Goal: Task Accomplishment & Management: Complete application form

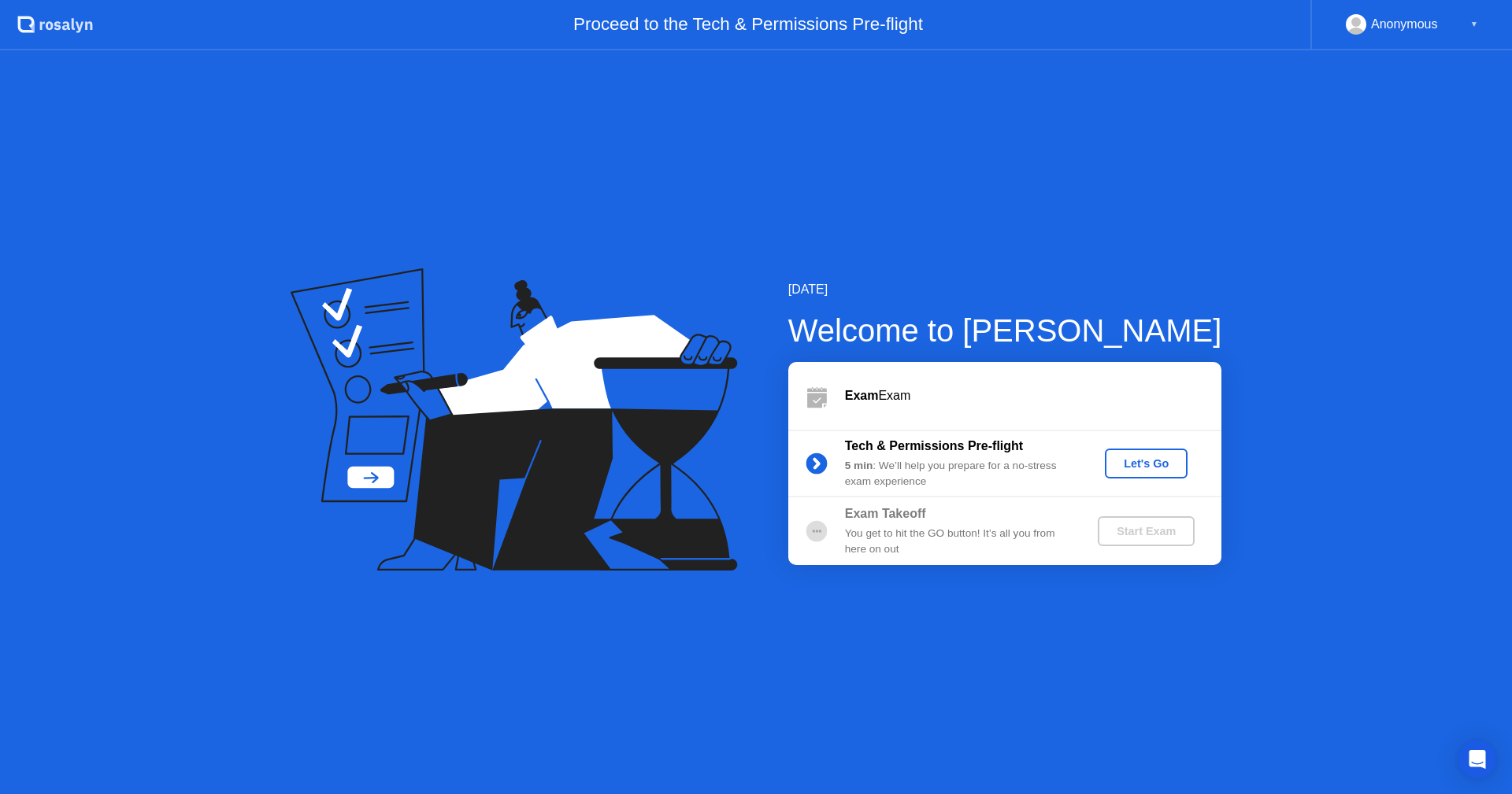
click at [1142, 465] on div "Let's Go" at bounding box center [1147, 464] width 70 height 13
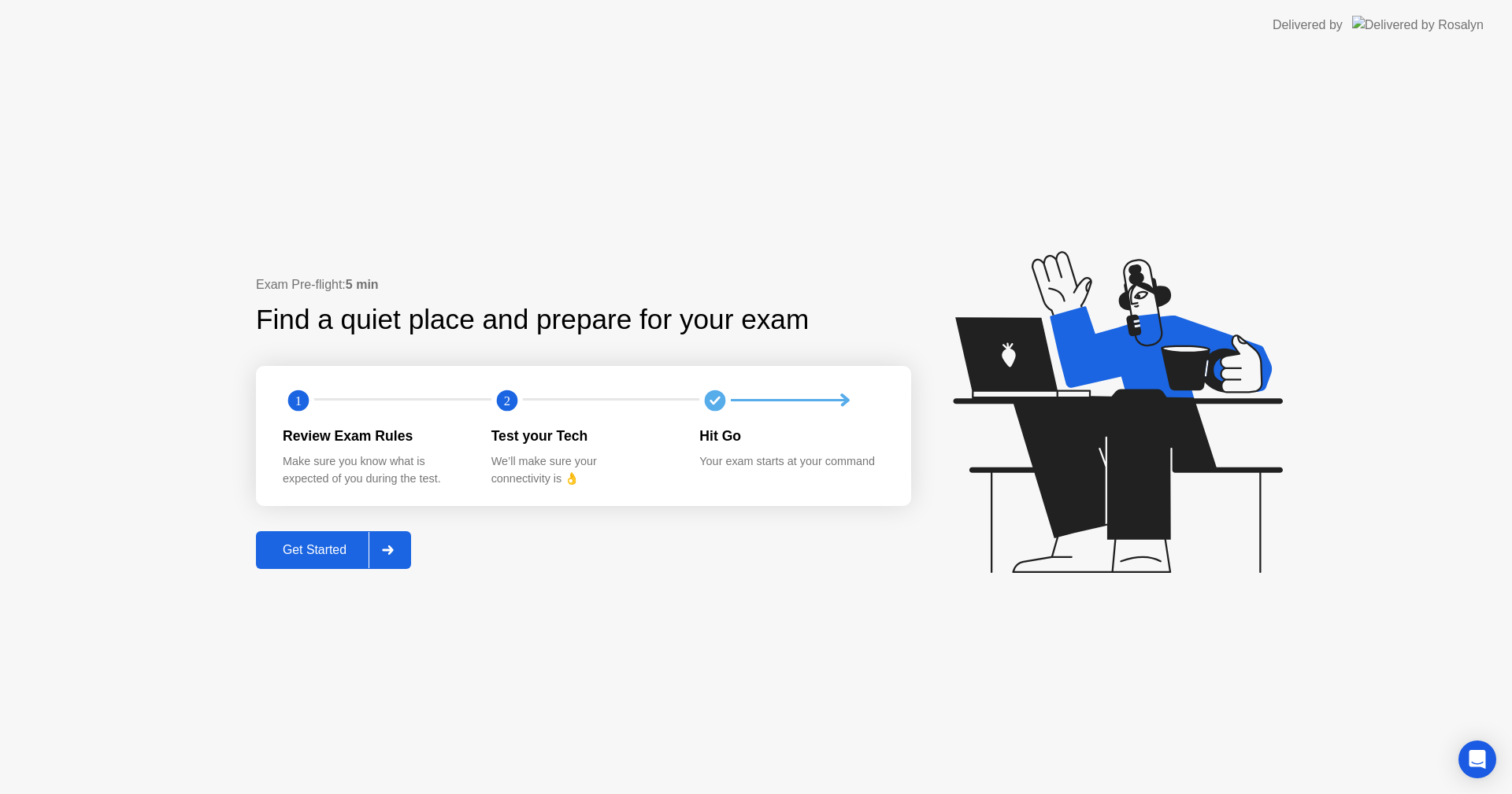
click at [319, 549] on div "Get Started" at bounding box center [315, 550] width 108 height 14
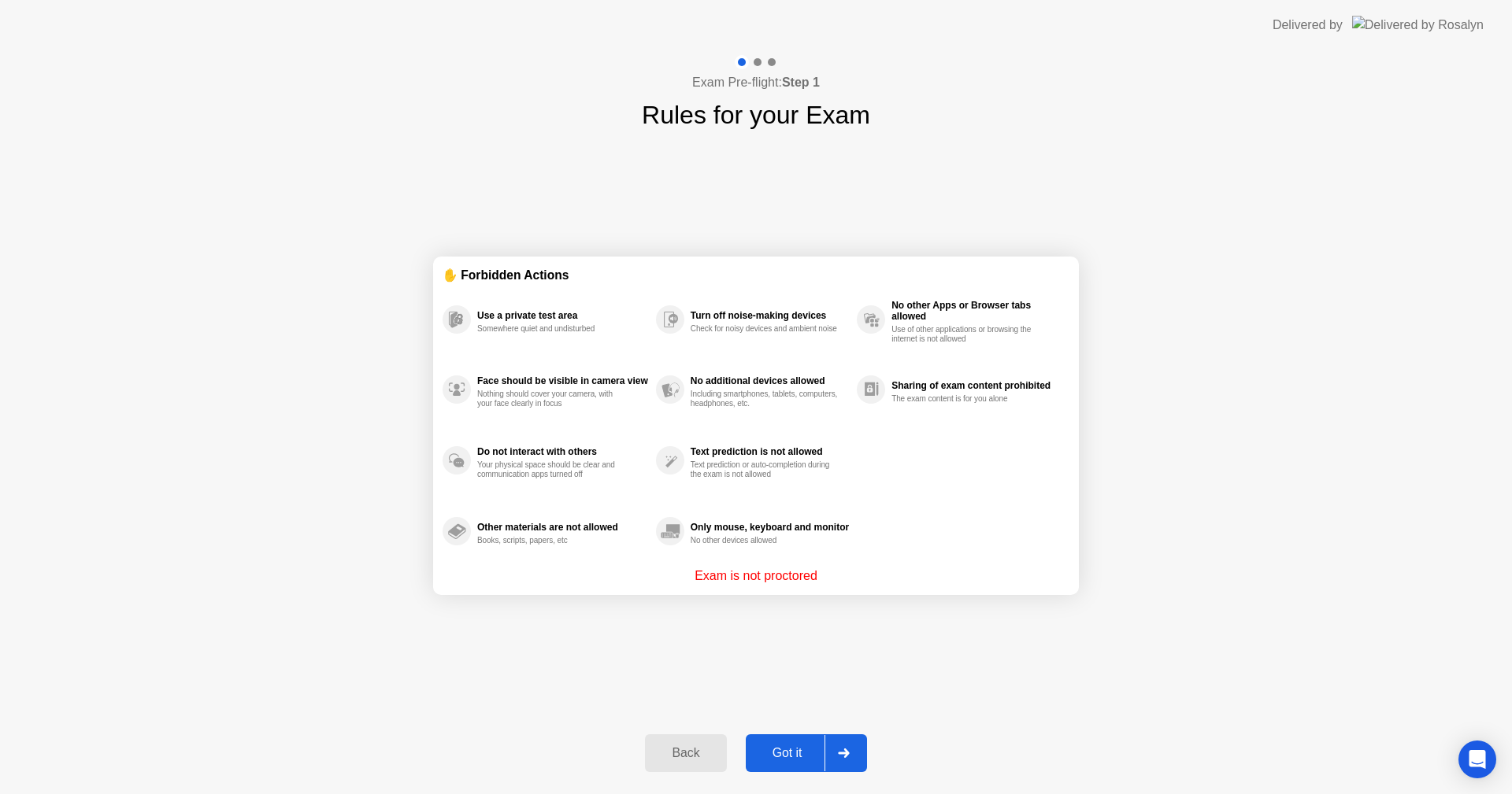
click at [773, 754] on div "Got it" at bounding box center [788, 753] width 74 height 14
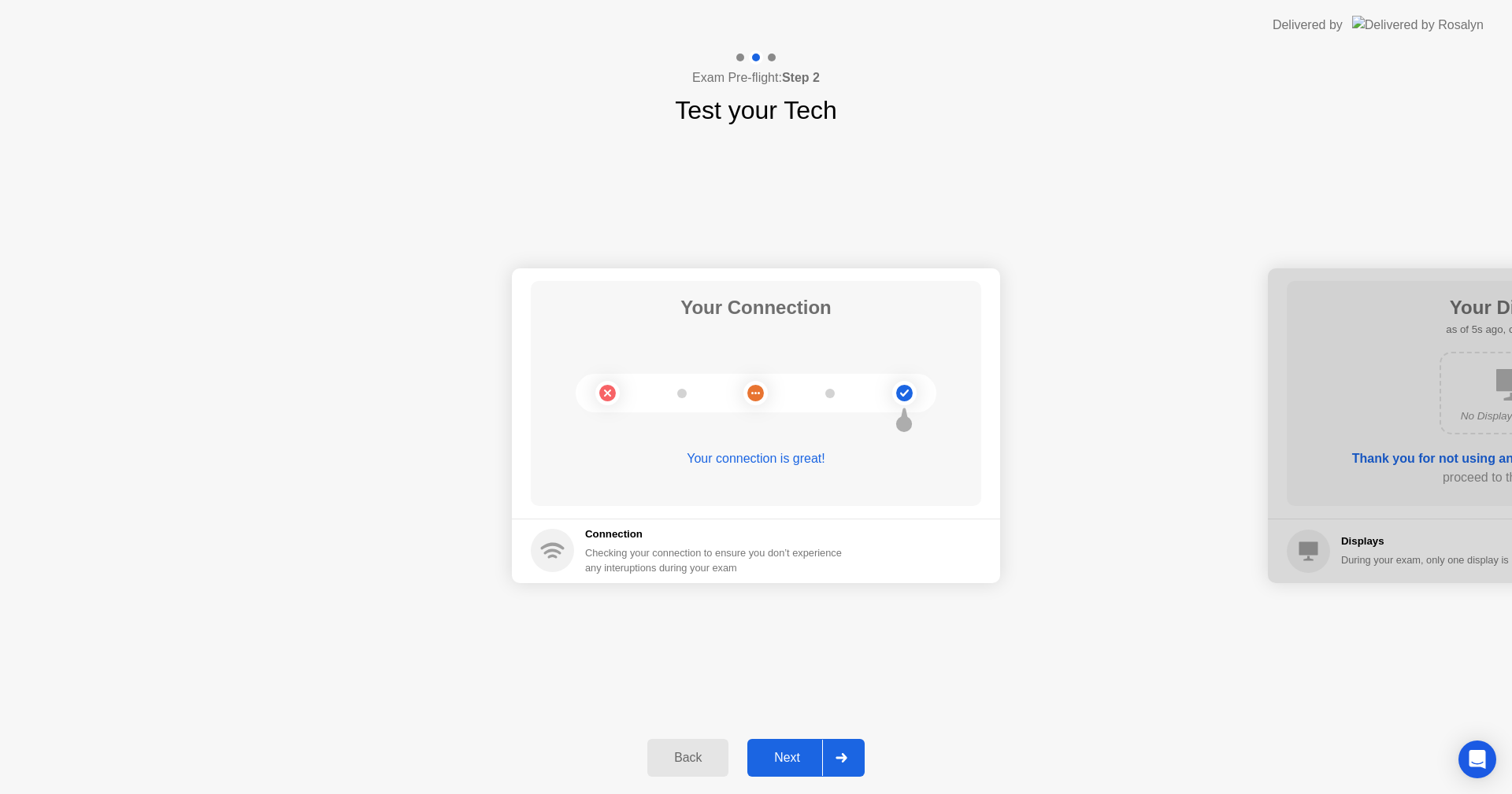
click at [778, 759] on div "Next" at bounding box center [787, 757] width 70 height 14
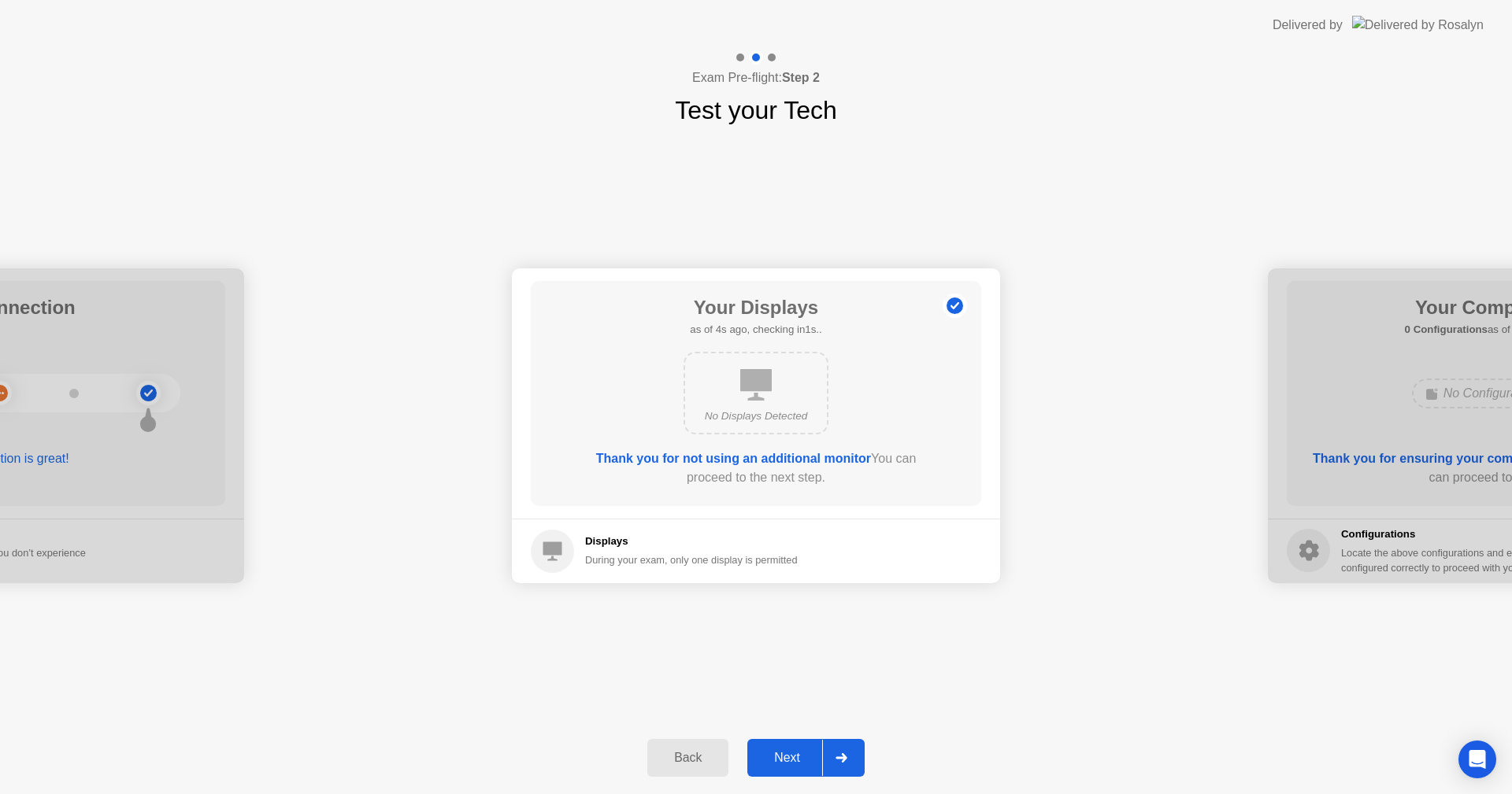
click at [752, 379] on icon at bounding box center [756, 385] width 31 height 31
click at [601, 548] on h5 "Displays" at bounding box center [691, 541] width 212 height 16
click at [675, 762] on div "Back" at bounding box center [688, 757] width 72 height 14
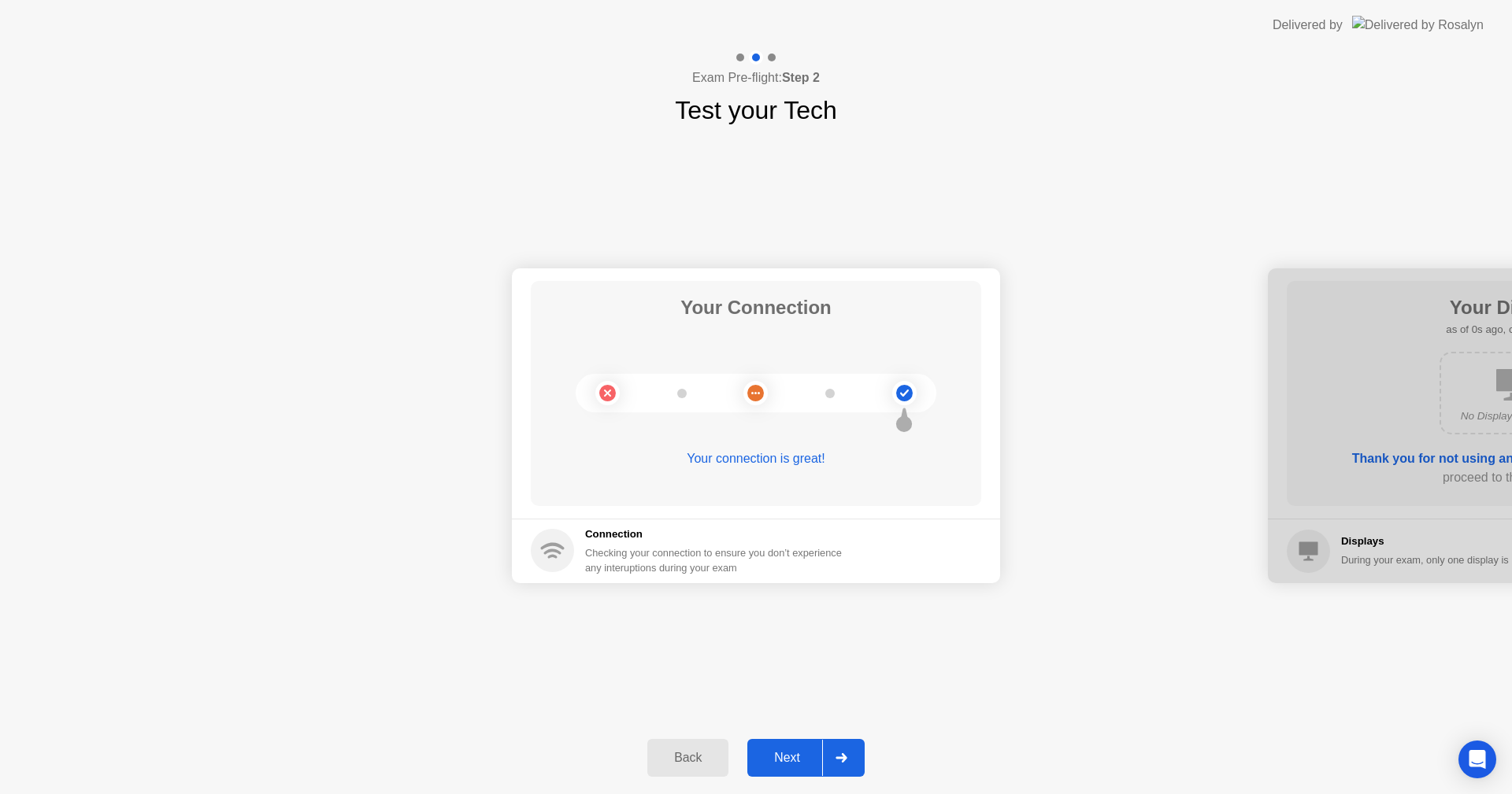
click at [836, 752] on div at bounding box center [840, 757] width 38 height 36
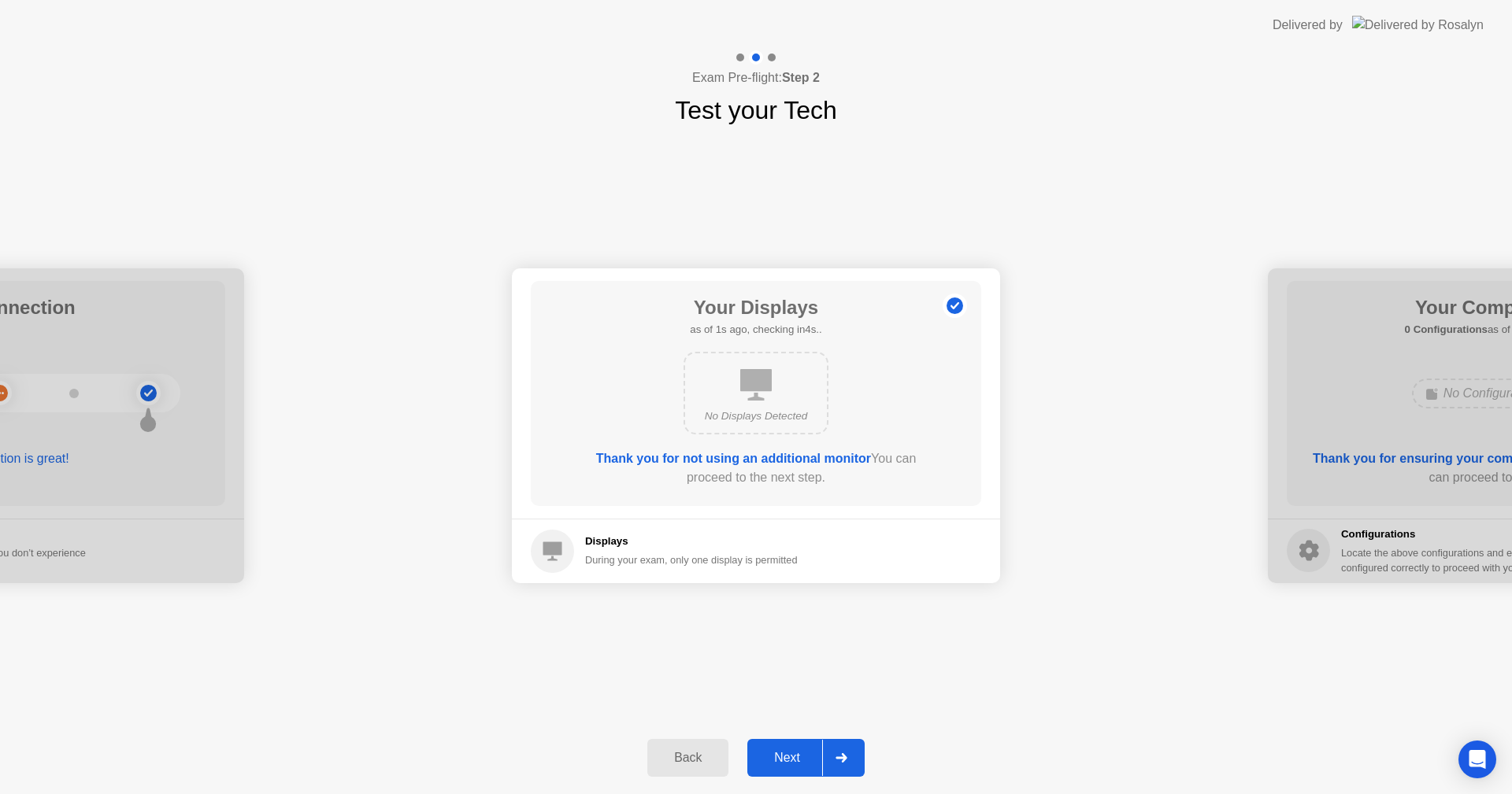
click at [752, 396] on icon at bounding box center [756, 385] width 31 height 31
click at [740, 457] on b "Thank you for not using an additional monitor" at bounding box center [733, 458] width 275 height 14
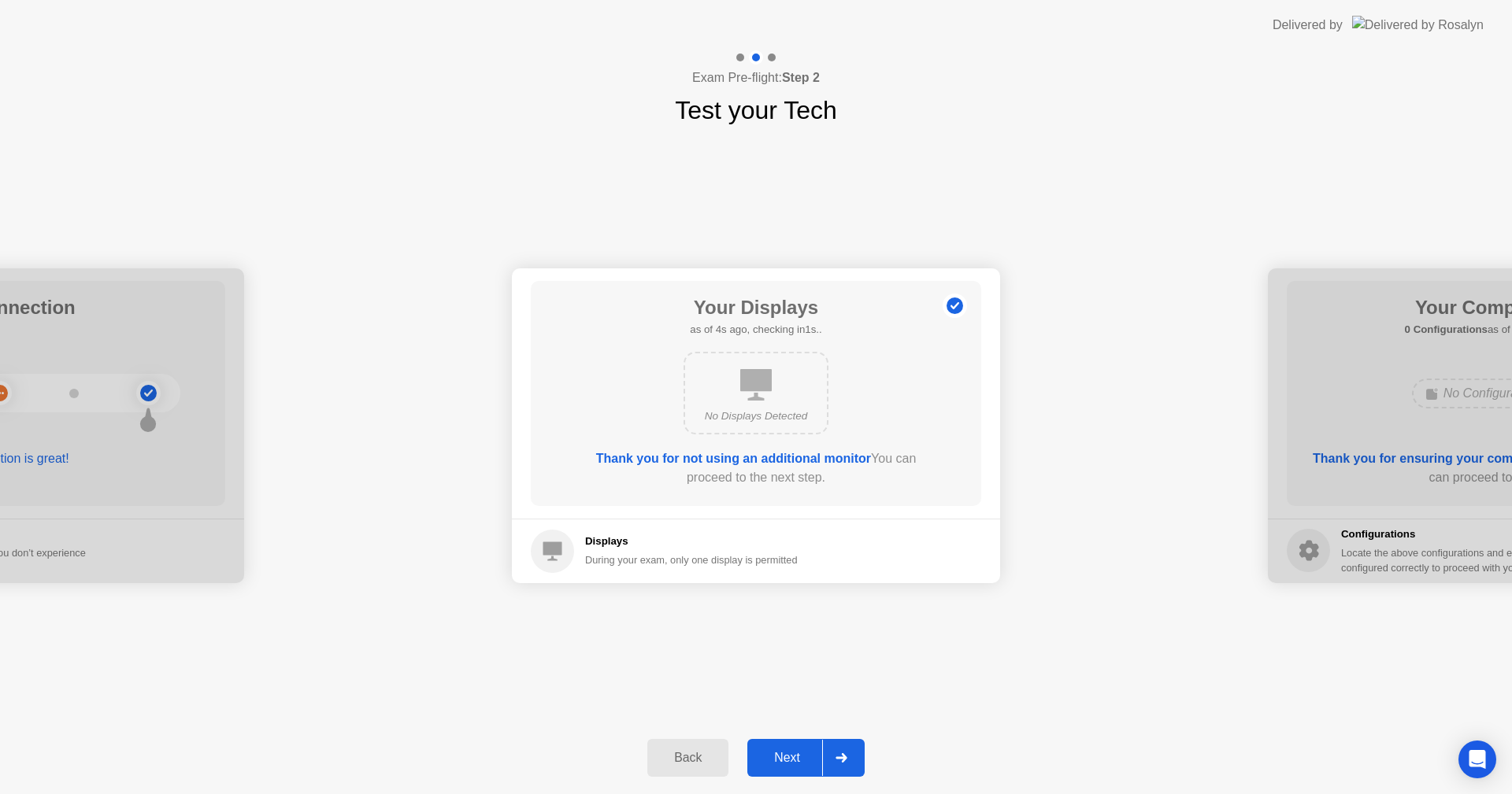
click at [740, 457] on b "Thank you for not using an additional monitor" at bounding box center [733, 458] width 275 height 14
click at [606, 546] on h5 "Displays" at bounding box center [691, 541] width 212 height 16
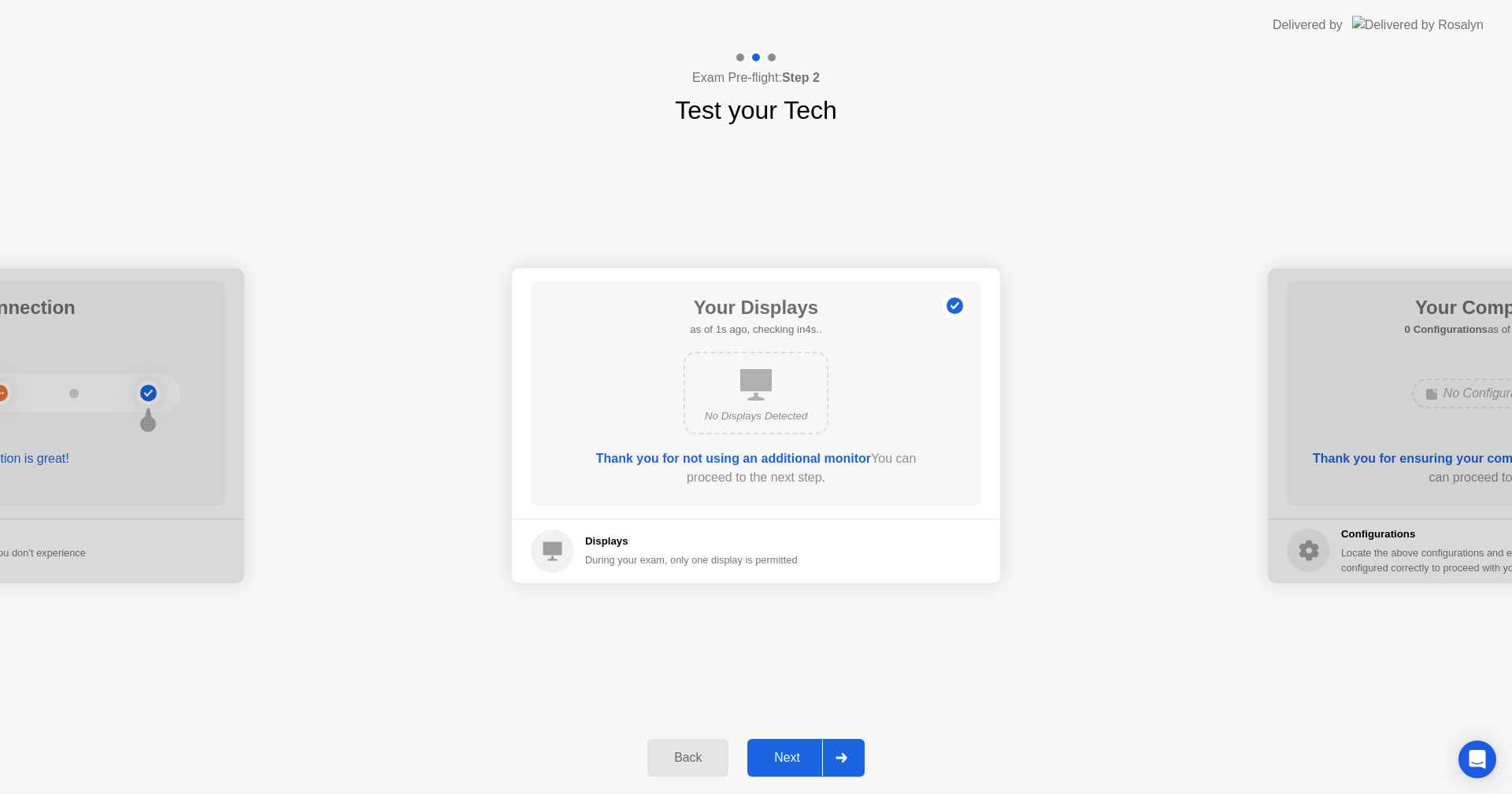
click at [605, 546] on h5 "Displays" at bounding box center [691, 541] width 212 height 16
click at [955, 302] on icon at bounding box center [955, 305] width 3 height 8
click at [669, 758] on div "Back" at bounding box center [688, 757] width 72 height 14
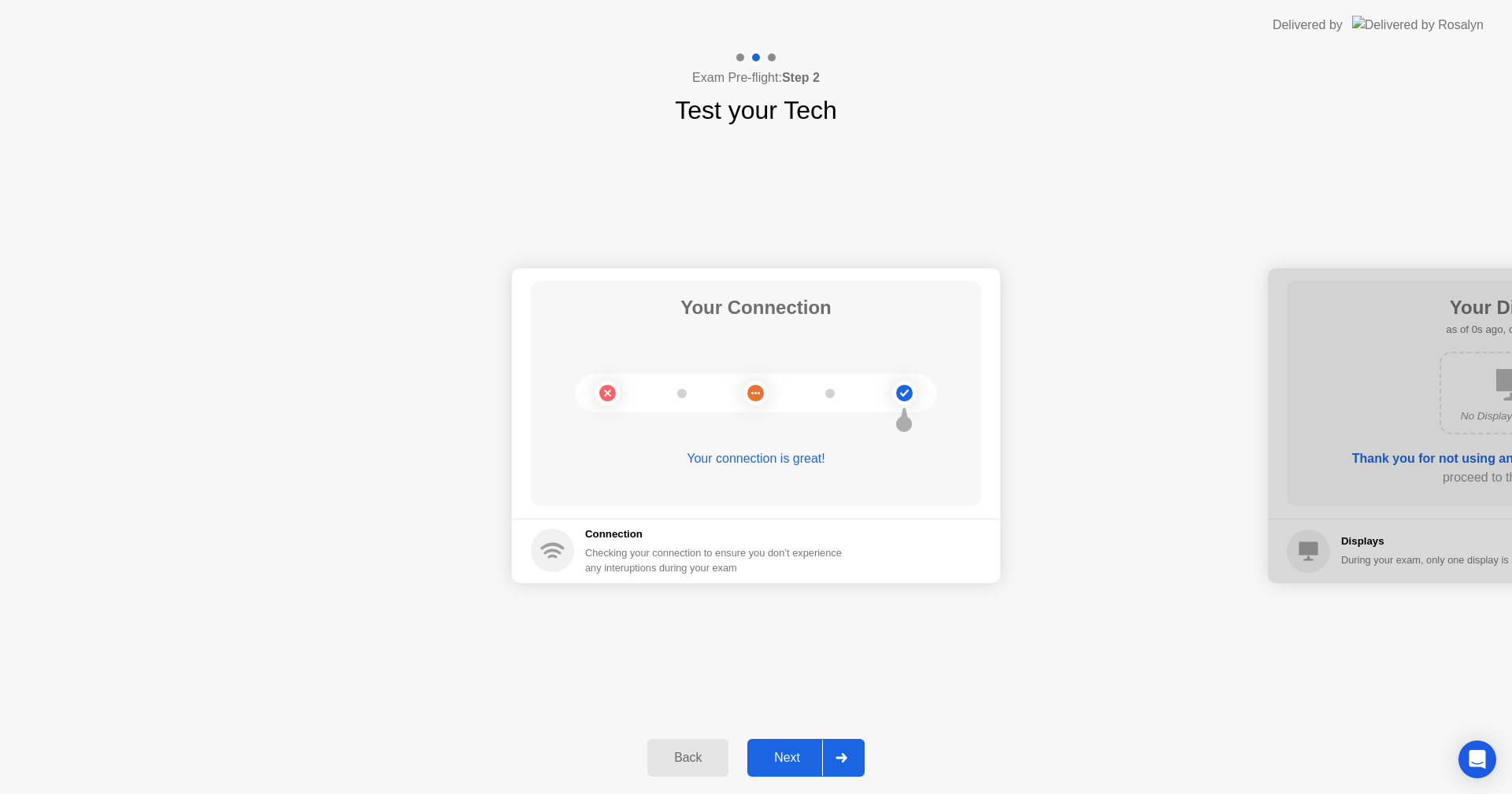
click at [837, 753] on icon at bounding box center [841, 758] width 12 height 9
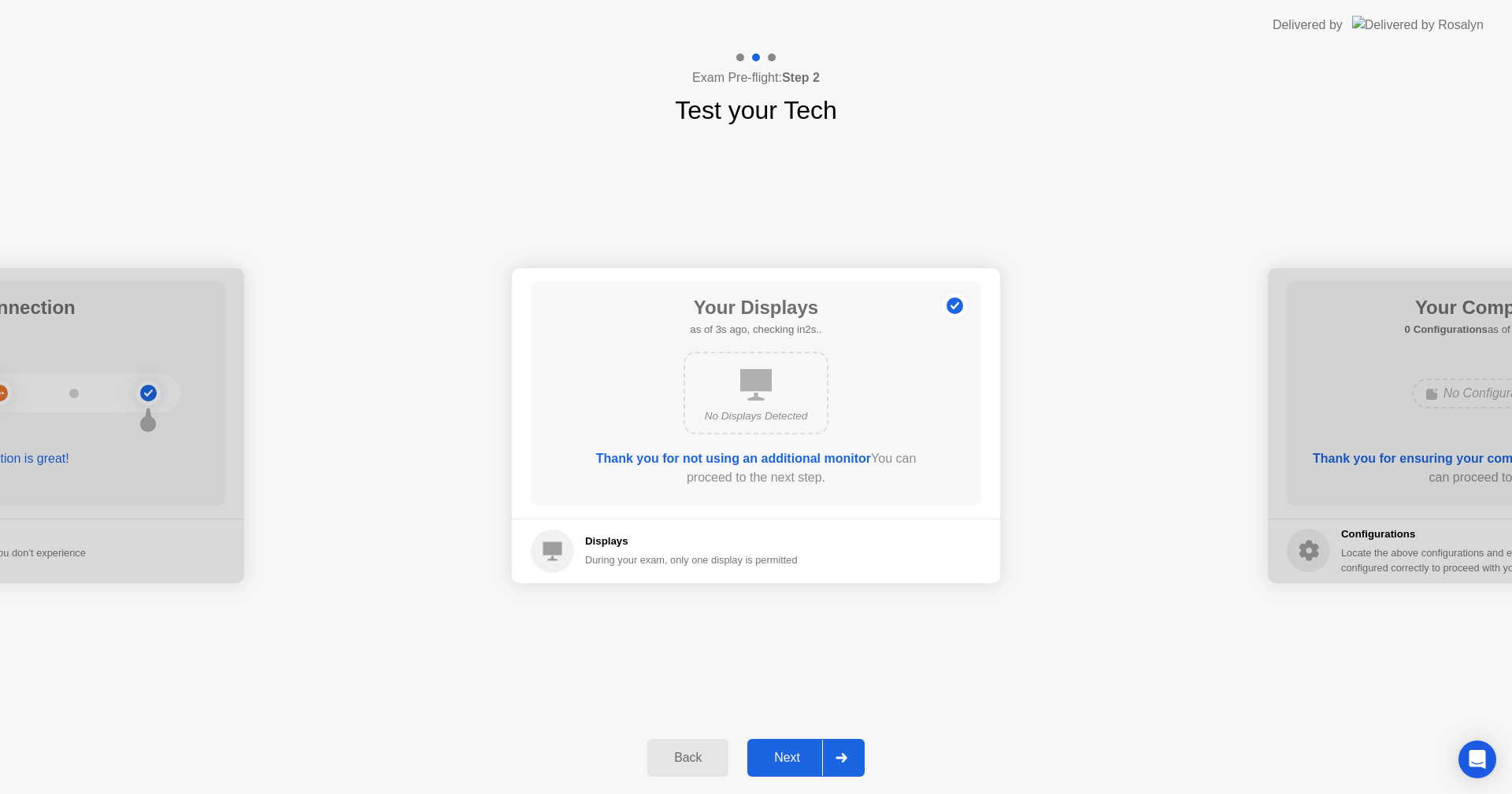
click at [762, 379] on icon at bounding box center [756, 385] width 31 height 31
click at [748, 462] on b "Thank you for not using an additional monitor" at bounding box center [733, 458] width 275 height 14
click at [852, 759] on div at bounding box center [840, 757] width 38 height 36
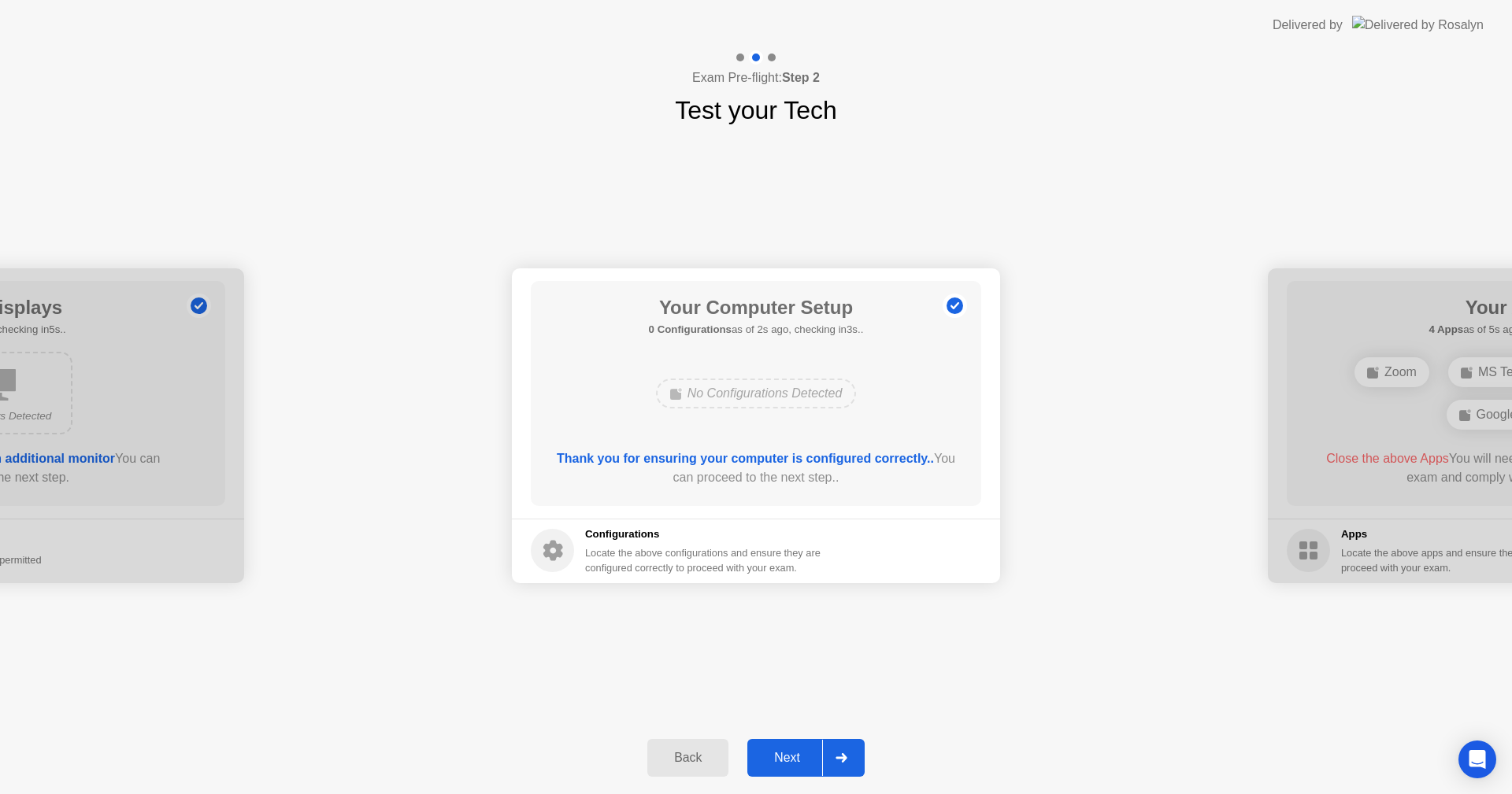
click at [841, 754] on icon at bounding box center [841, 758] width 12 height 9
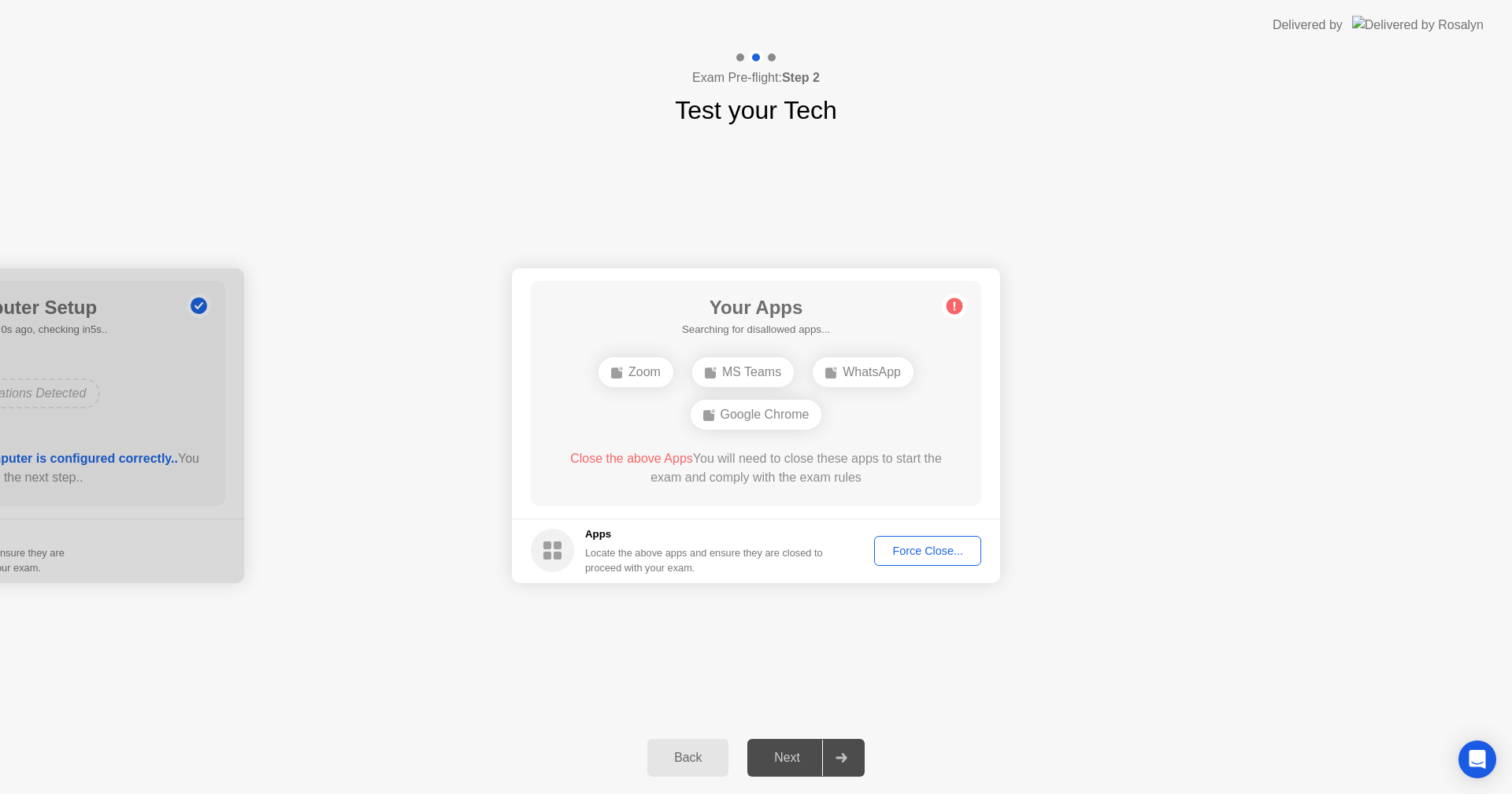
click at [919, 550] on div "Force Close..." at bounding box center [928, 551] width 96 height 13
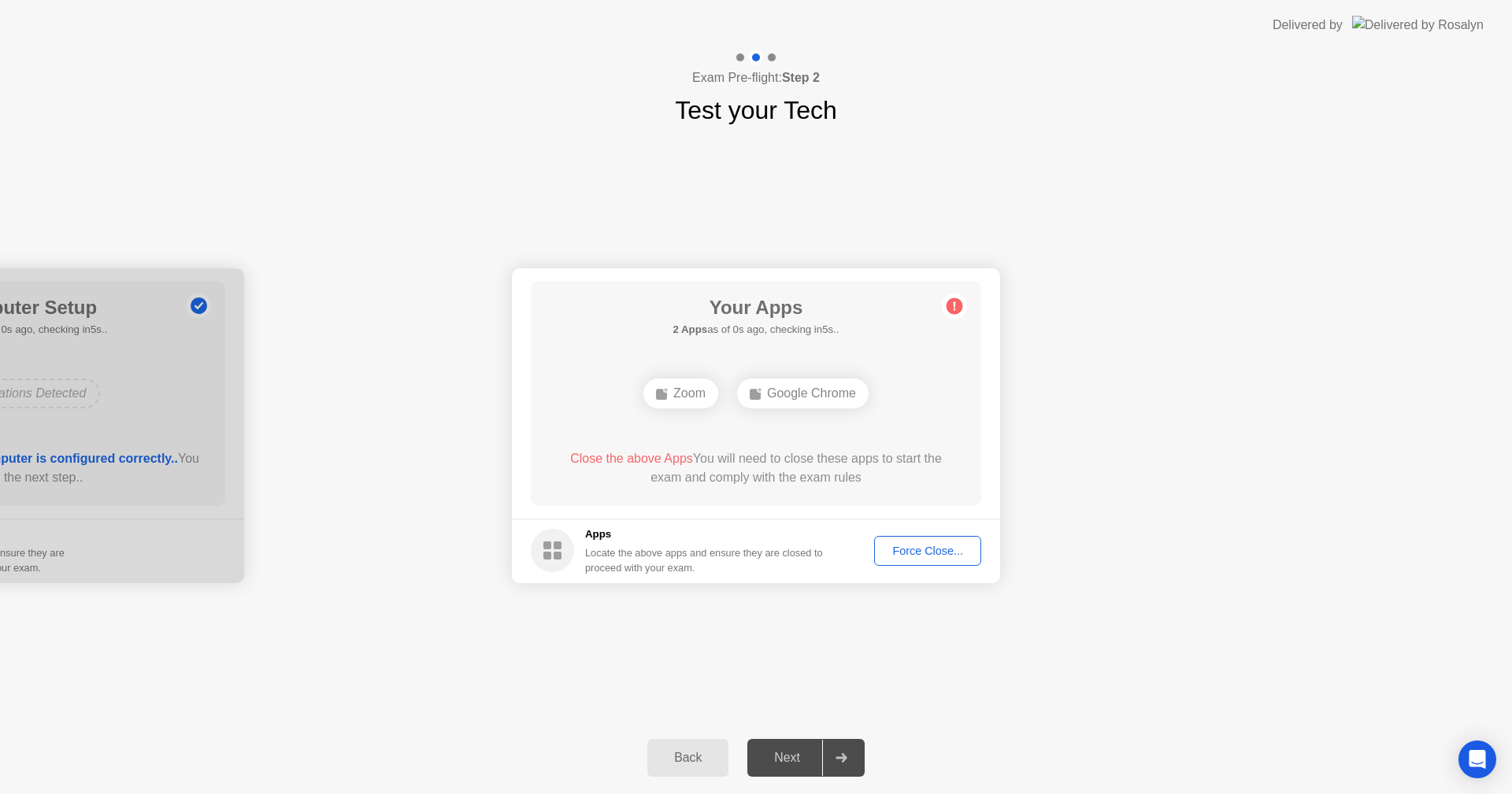
click at [915, 551] on div "Force Close..." at bounding box center [928, 551] width 96 height 13
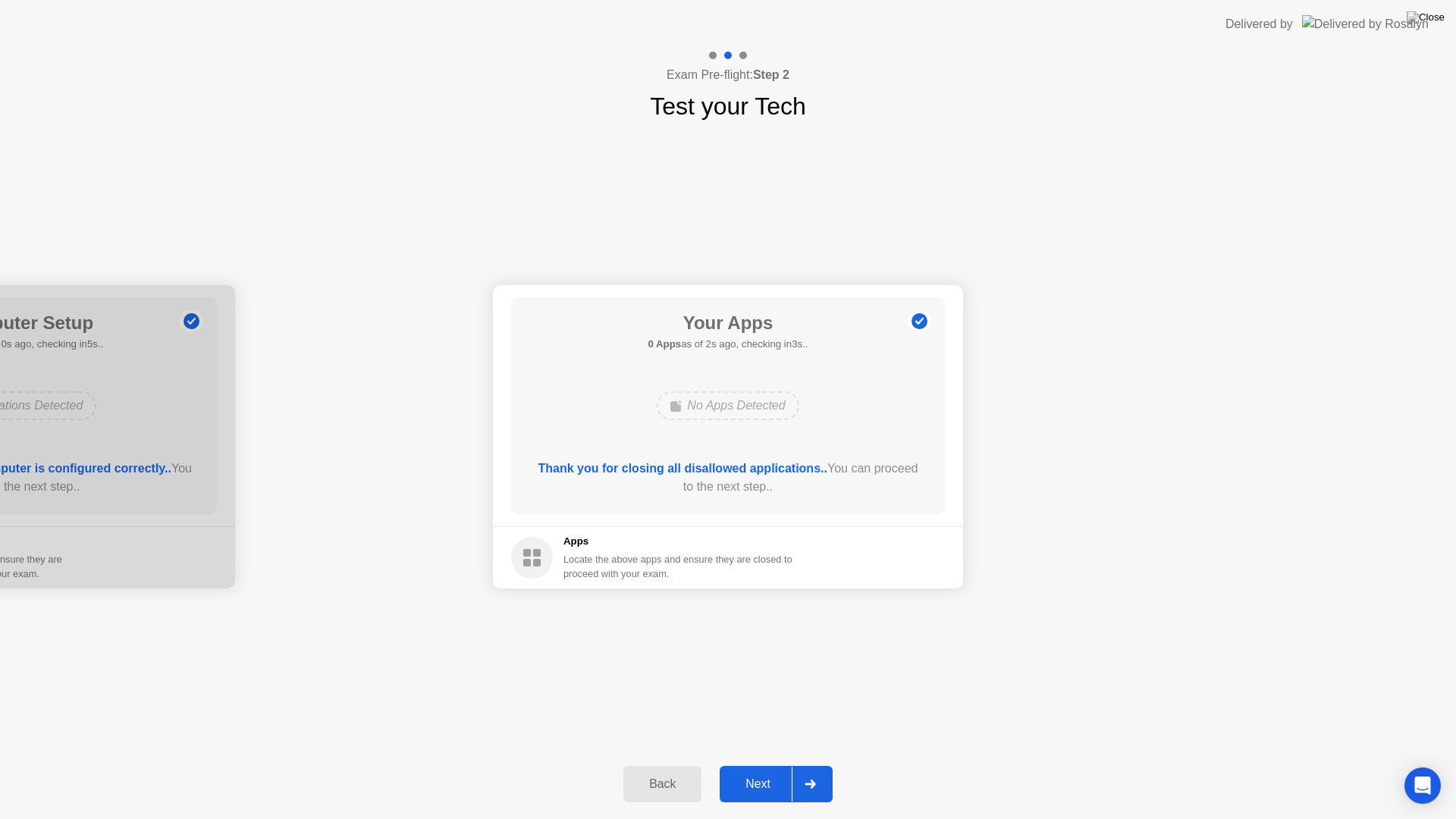
click at [656, 765] on div "Back" at bounding box center [663, 783] width 69 height 13
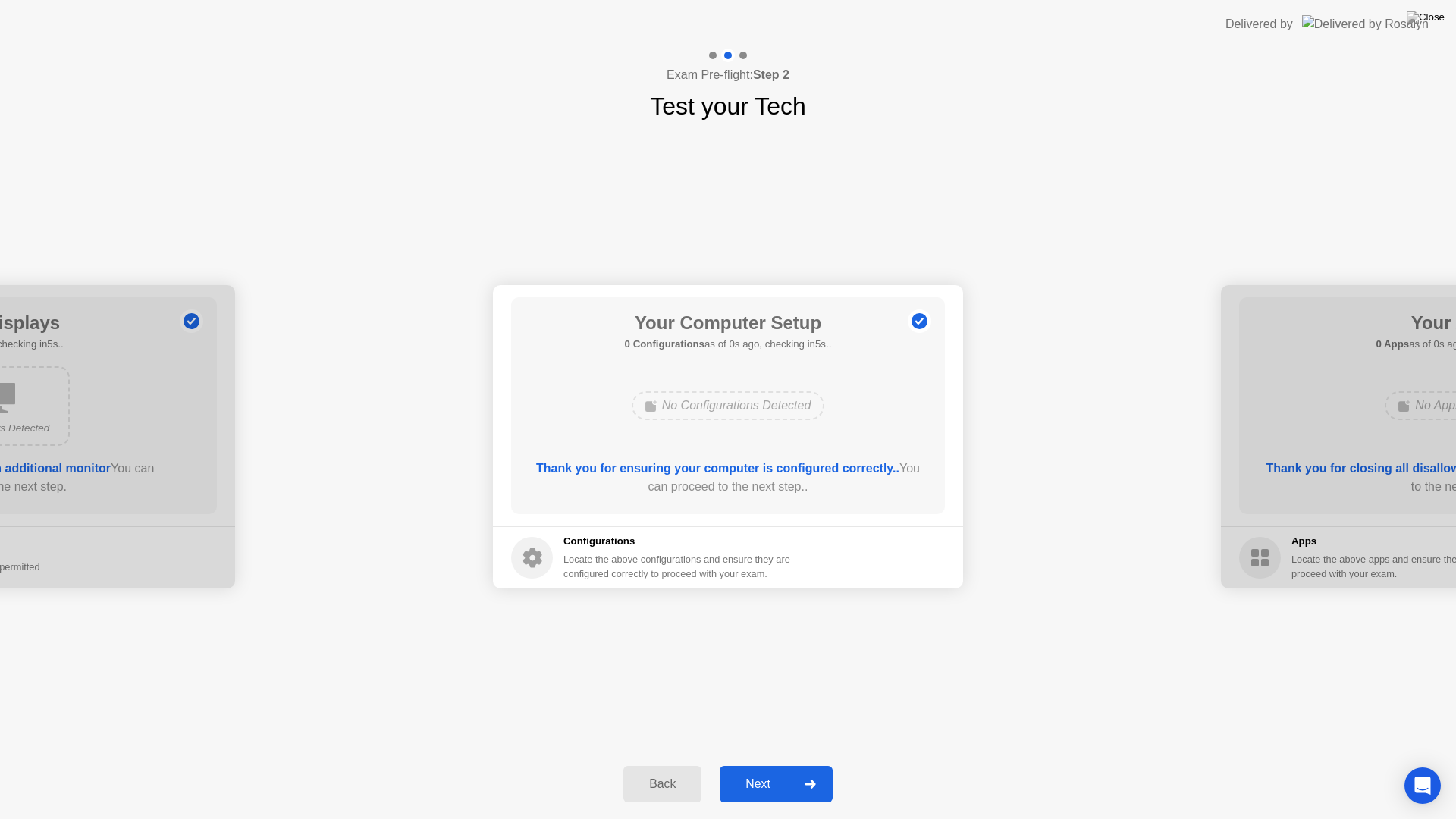
click at [657, 765] on div "Back" at bounding box center [663, 783] width 69 height 13
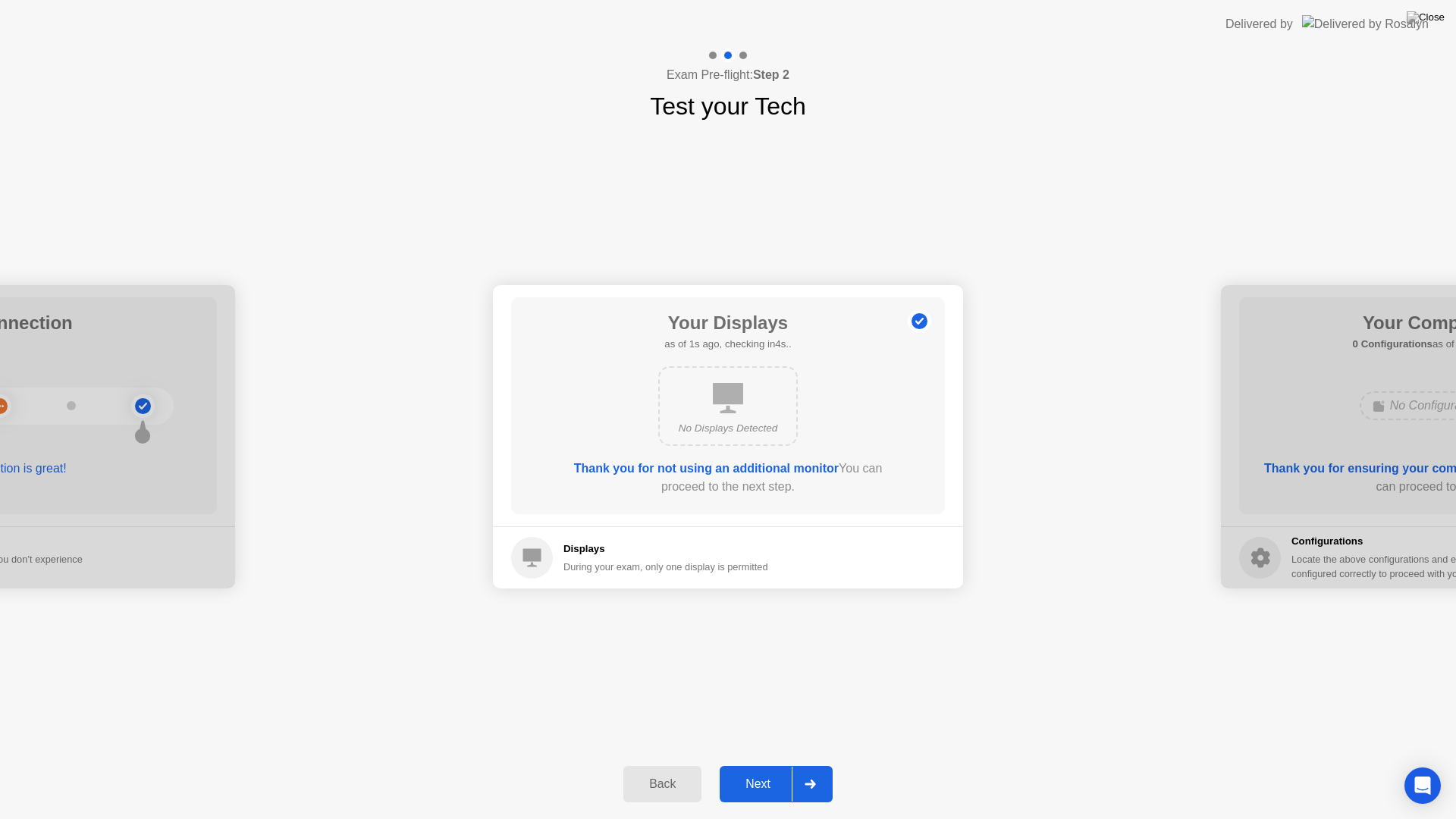
click at [657, 765] on div "Back" at bounding box center [663, 783] width 69 height 13
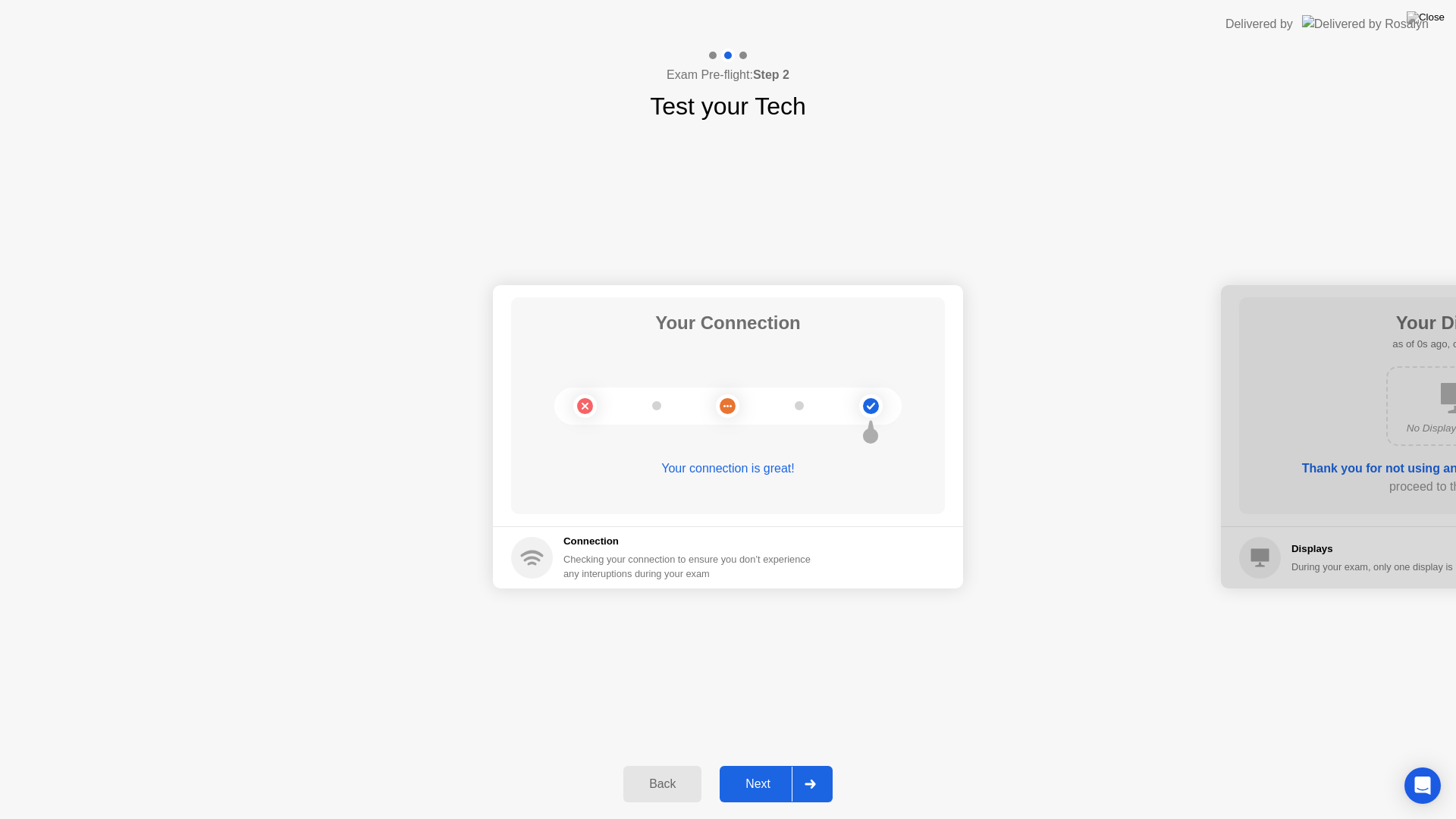
click at [810, 765] on icon at bounding box center [810, 784] width 11 height 9
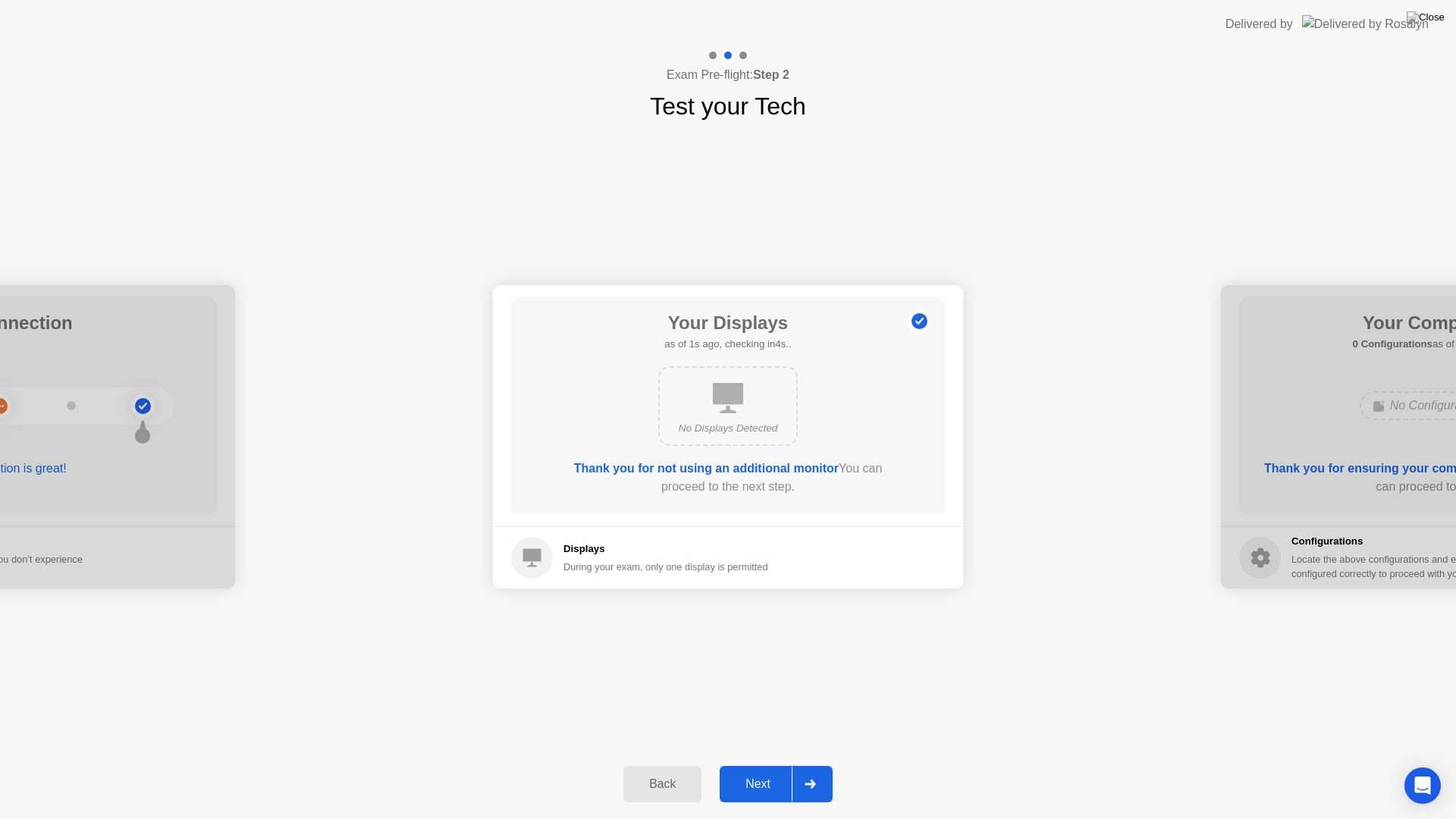
click at [723, 407] on icon at bounding box center [728, 398] width 30 height 30
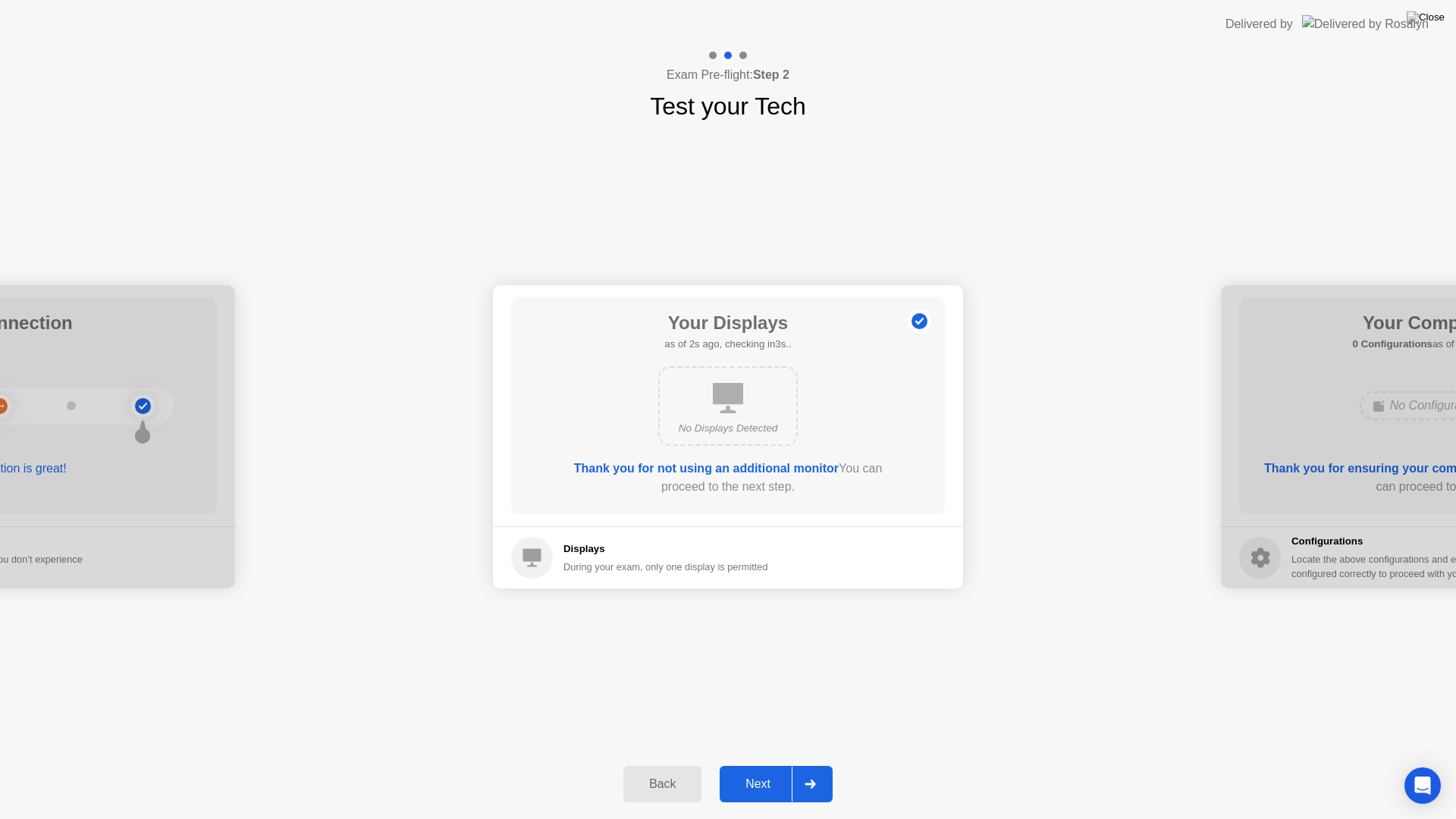
click at [723, 407] on icon at bounding box center [728, 398] width 30 height 30
click at [529, 558] on icon at bounding box center [532, 558] width 18 height 18
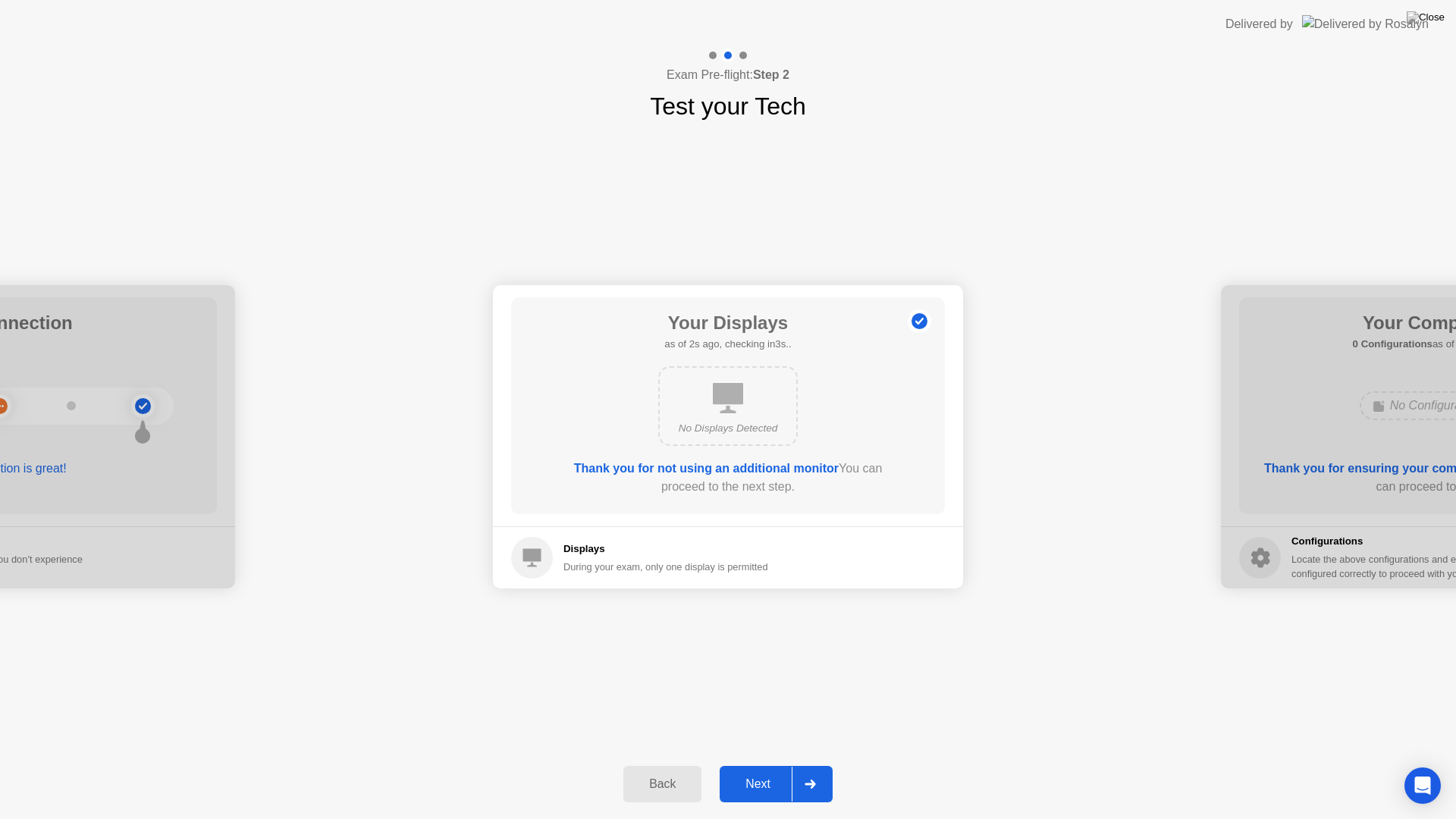
drag, startPoint x: 528, startPoint y: 558, endPoint x: 631, endPoint y: 740, distance: 209.1
click at [527, 558] on icon at bounding box center [532, 558] width 18 height 18
click at [671, 765] on div "Back" at bounding box center [663, 783] width 69 height 13
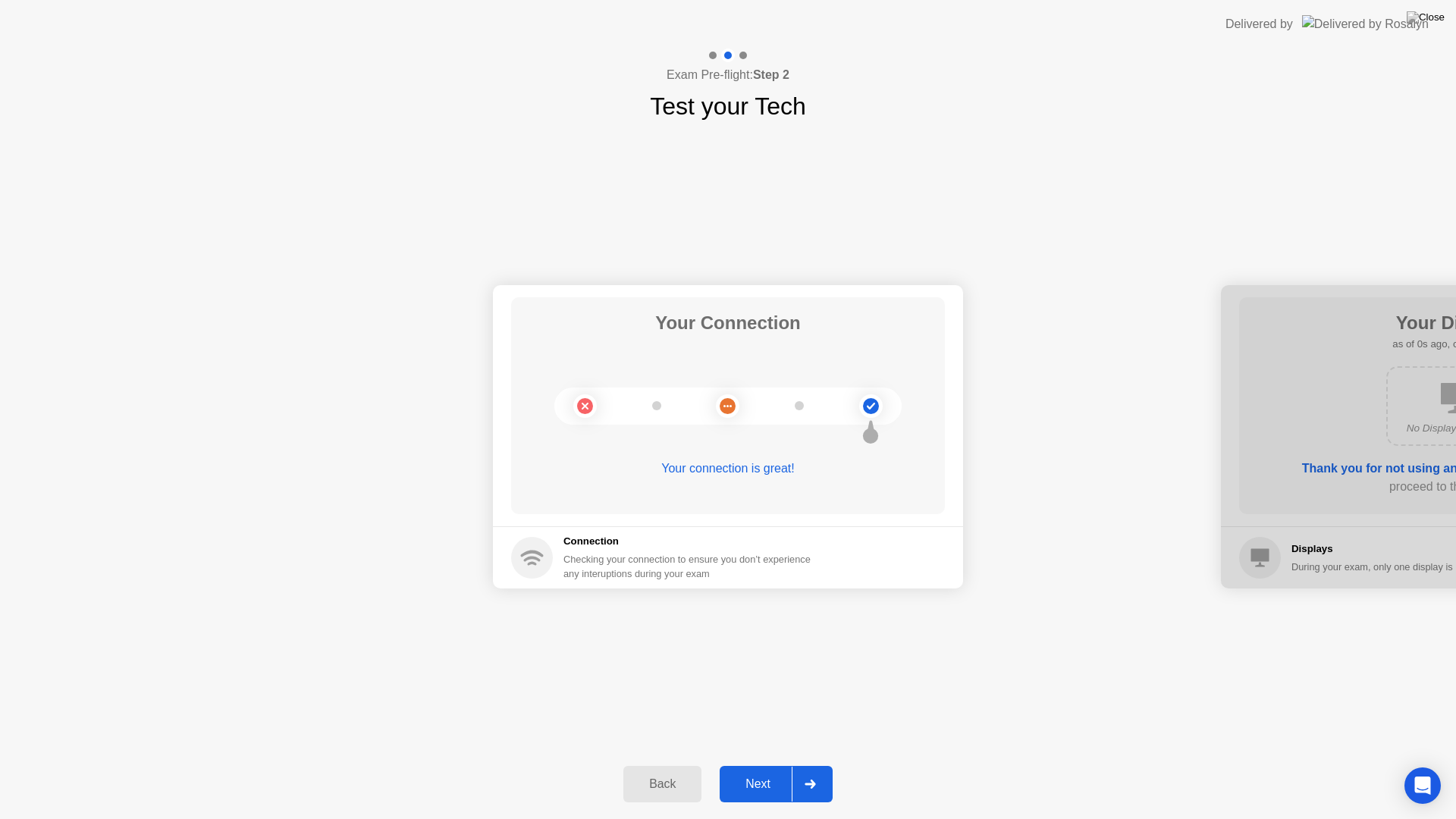
click at [661, 765] on div "Back" at bounding box center [663, 783] width 69 height 13
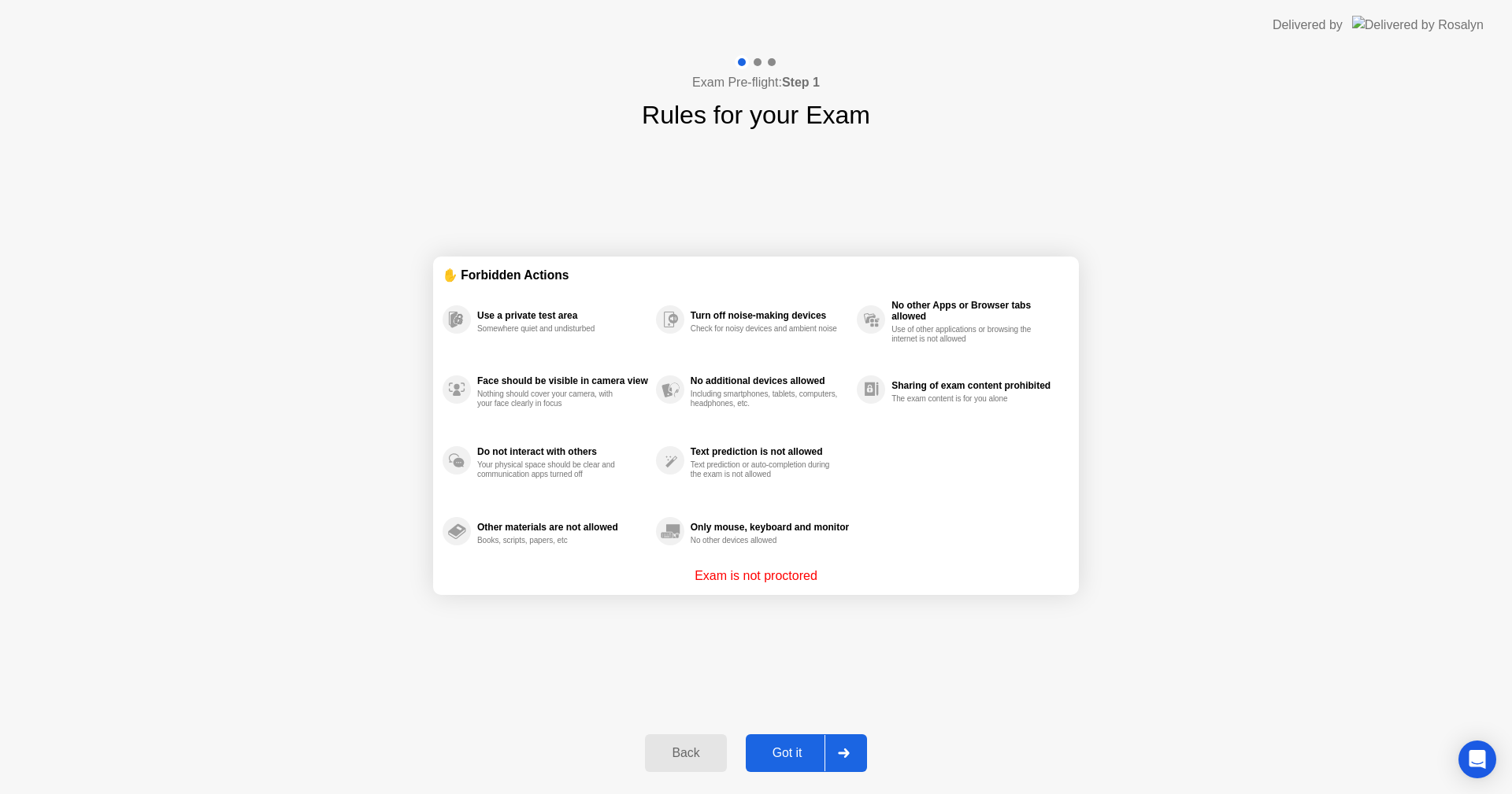
click at [841, 755] on icon at bounding box center [843, 753] width 12 height 9
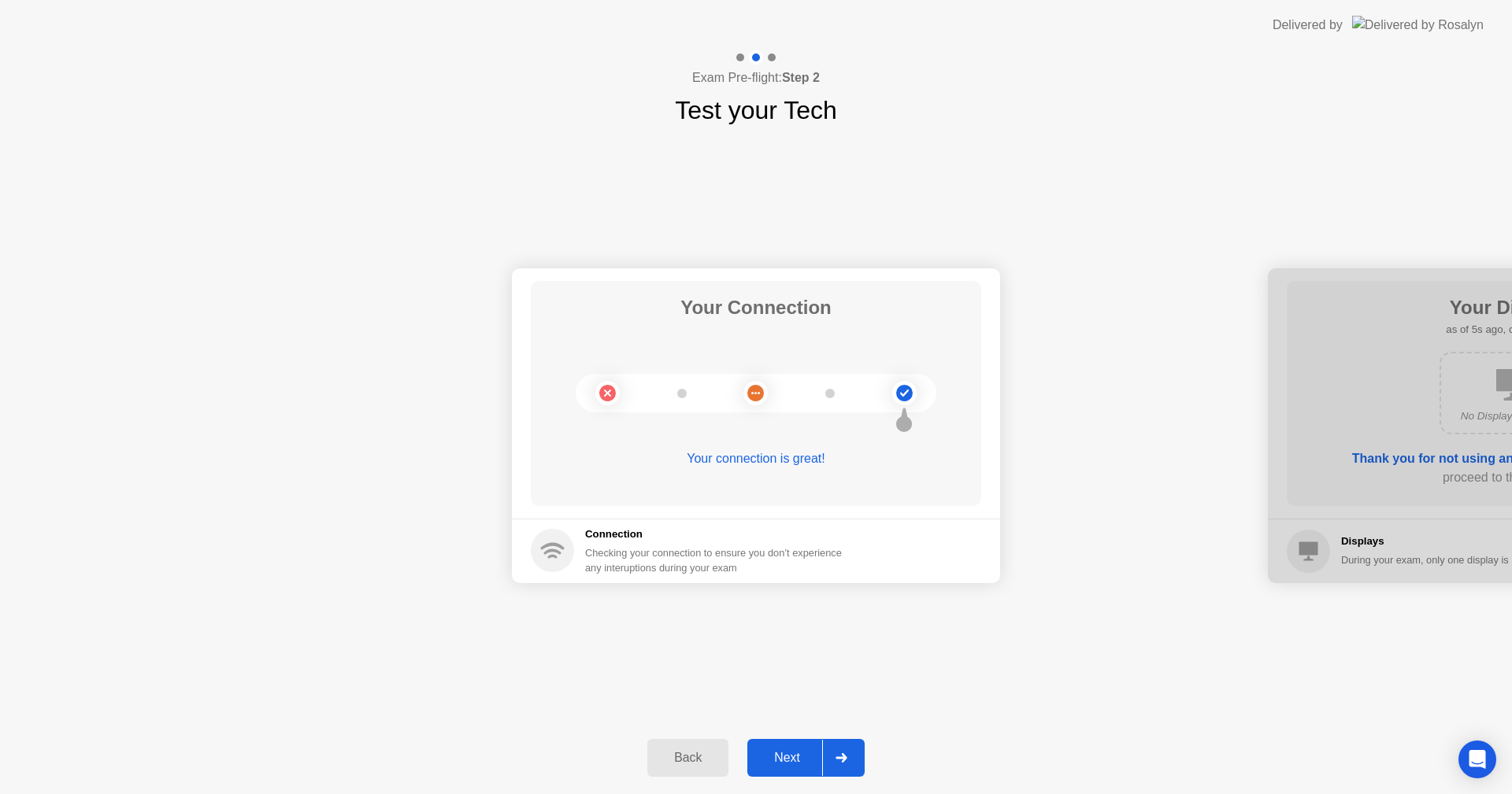
click at [838, 757] on icon at bounding box center [841, 758] width 11 height 9
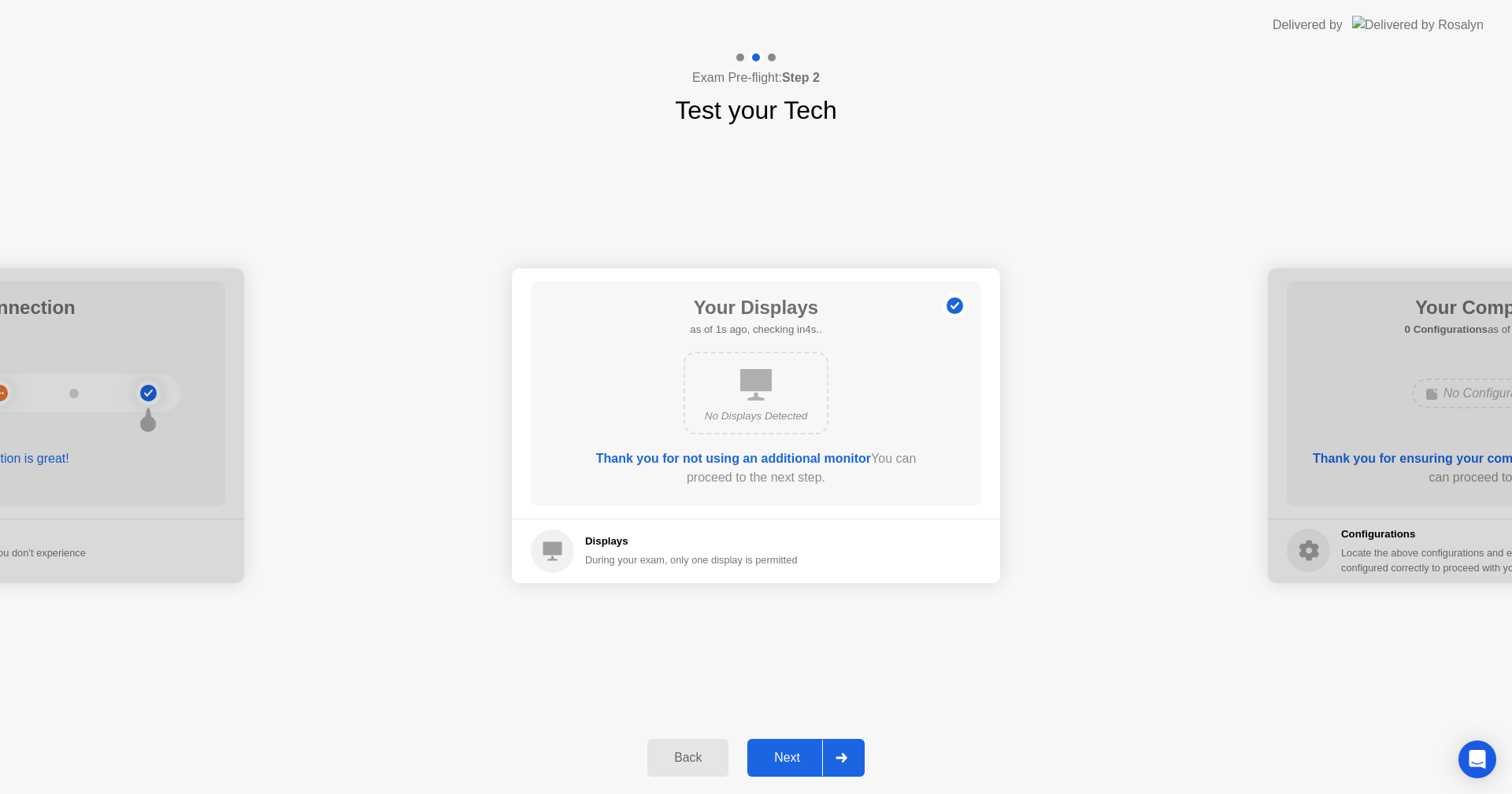
click at [845, 758] on icon at bounding box center [841, 758] width 11 height 9
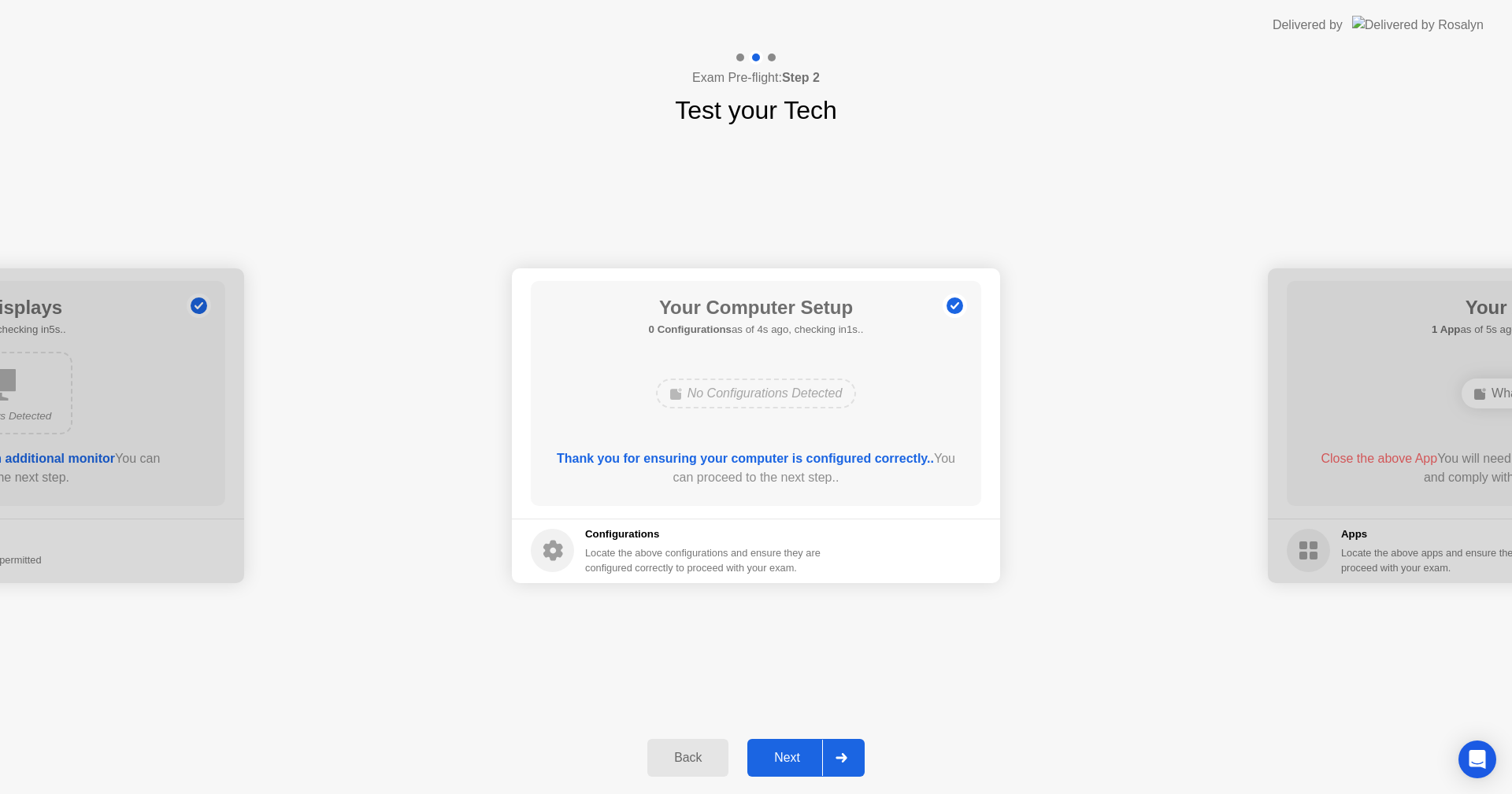
click at [682, 764] on div "Back" at bounding box center [688, 757] width 72 height 14
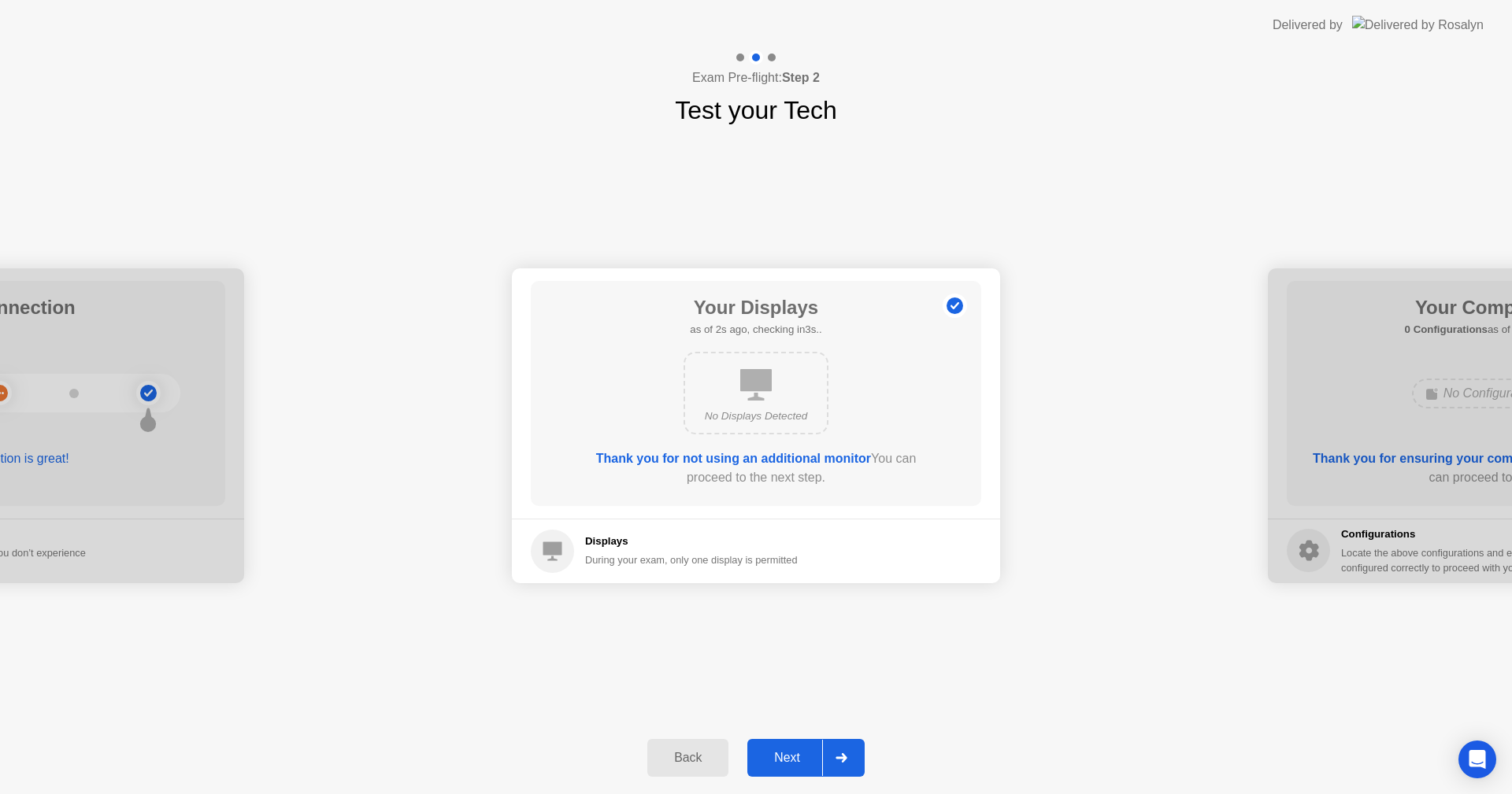
click at [832, 778] on div "Back Next" at bounding box center [756, 758] width 1512 height 73
click at [838, 753] on div at bounding box center [840, 757] width 38 height 36
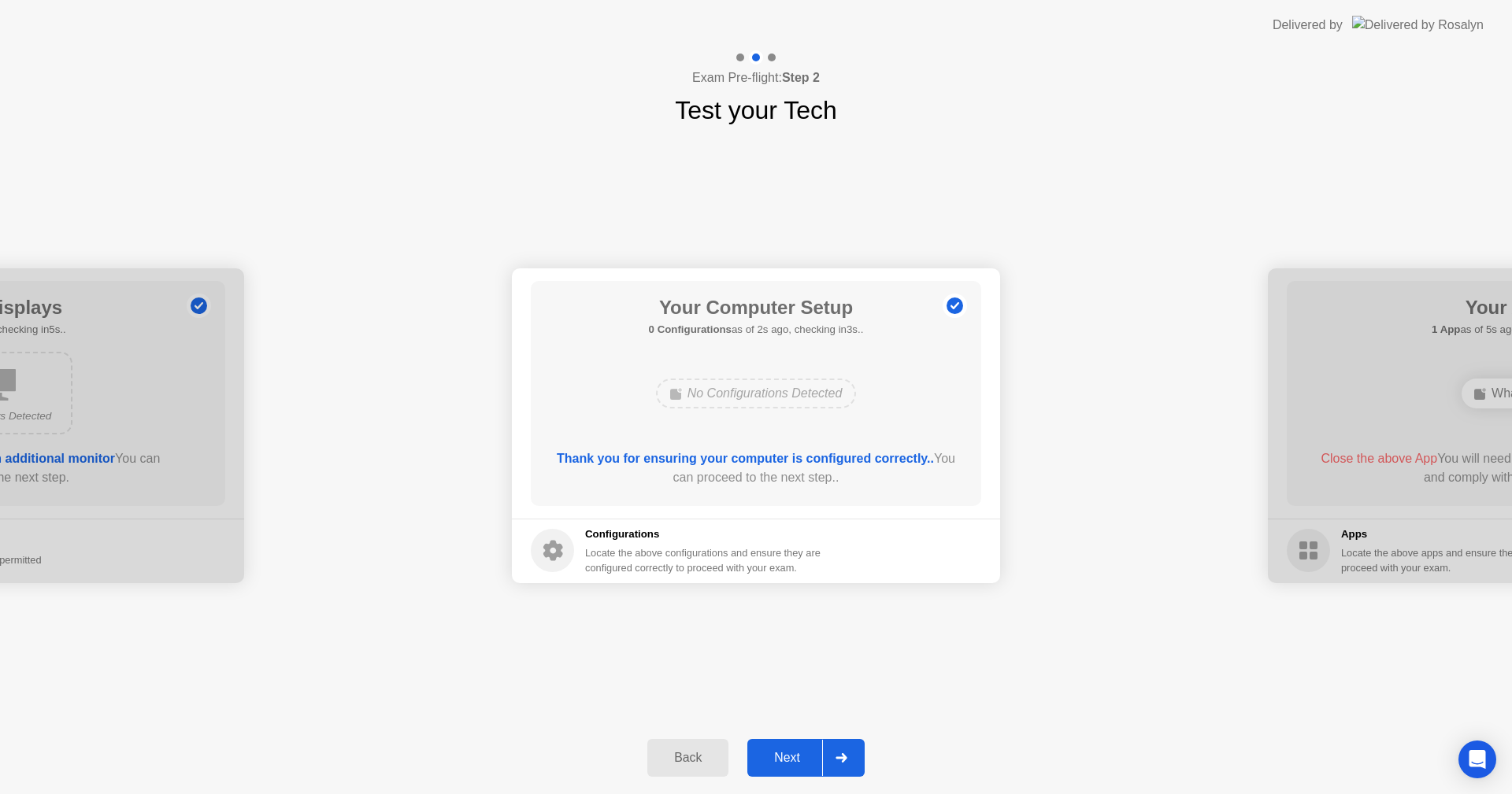
click at [782, 759] on div "Next" at bounding box center [787, 757] width 70 height 14
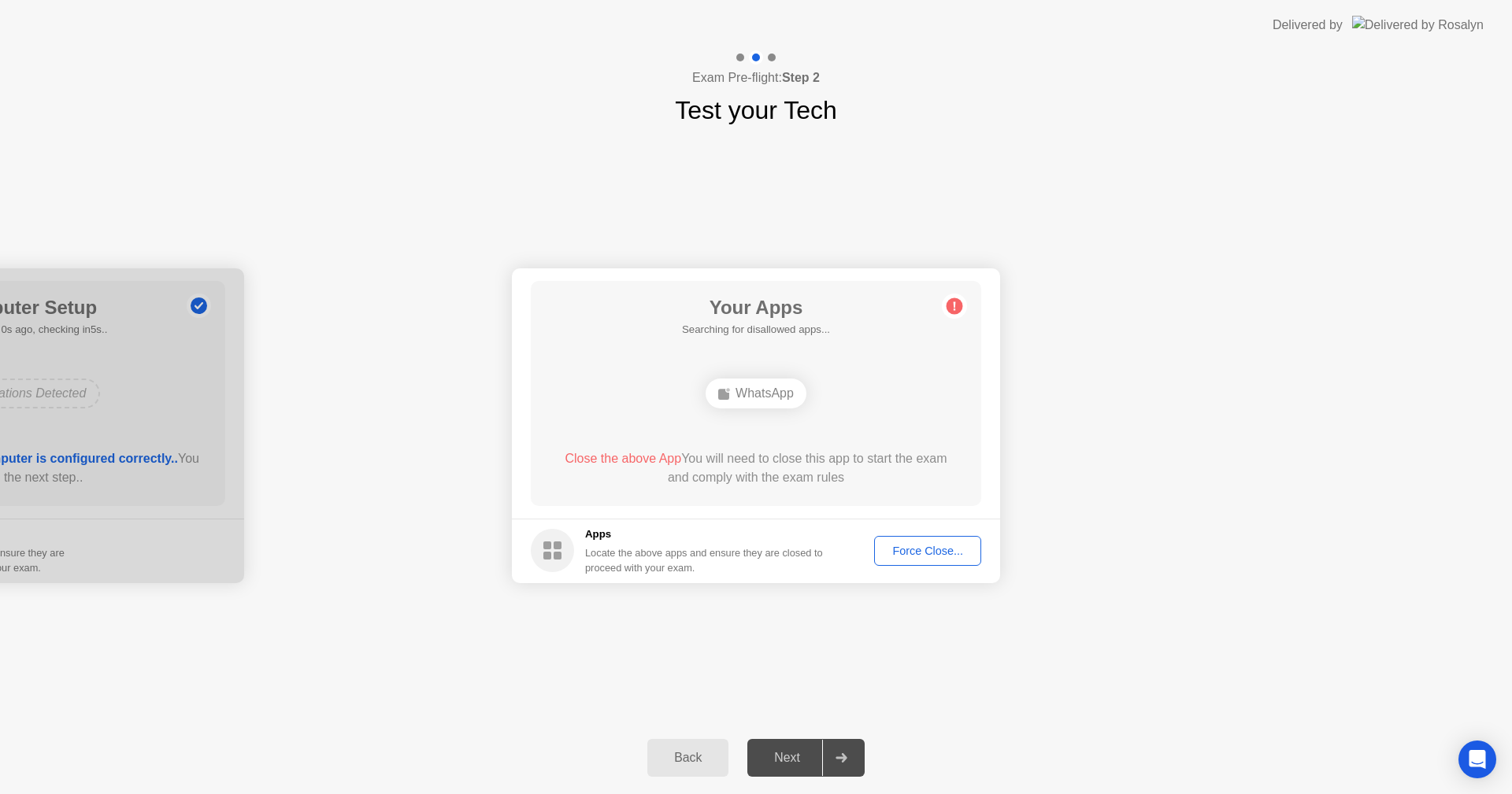
click at [913, 552] on div "Force Close..." at bounding box center [928, 551] width 96 height 13
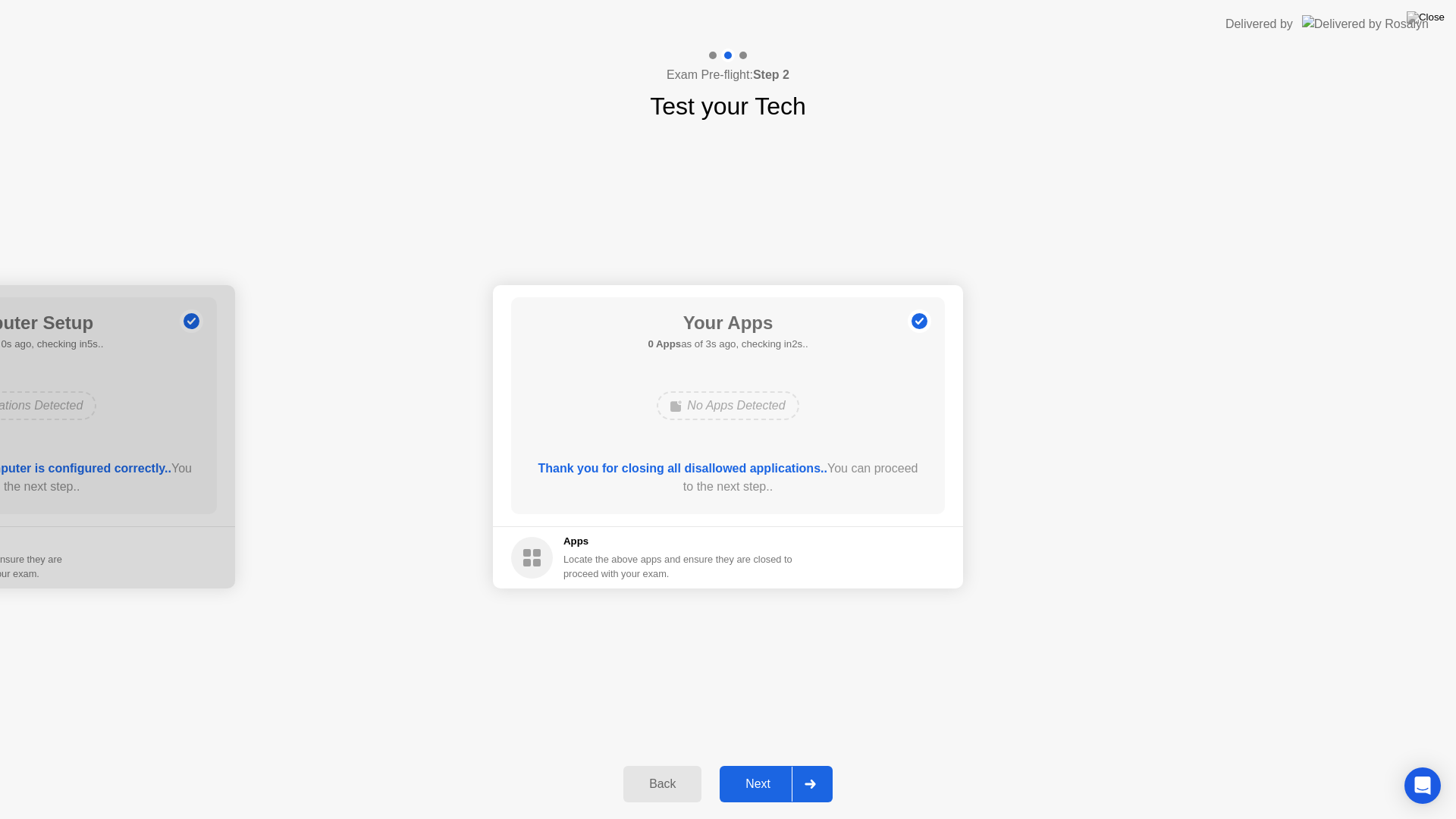
click at [766, 765] on div "Next" at bounding box center [758, 783] width 68 height 13
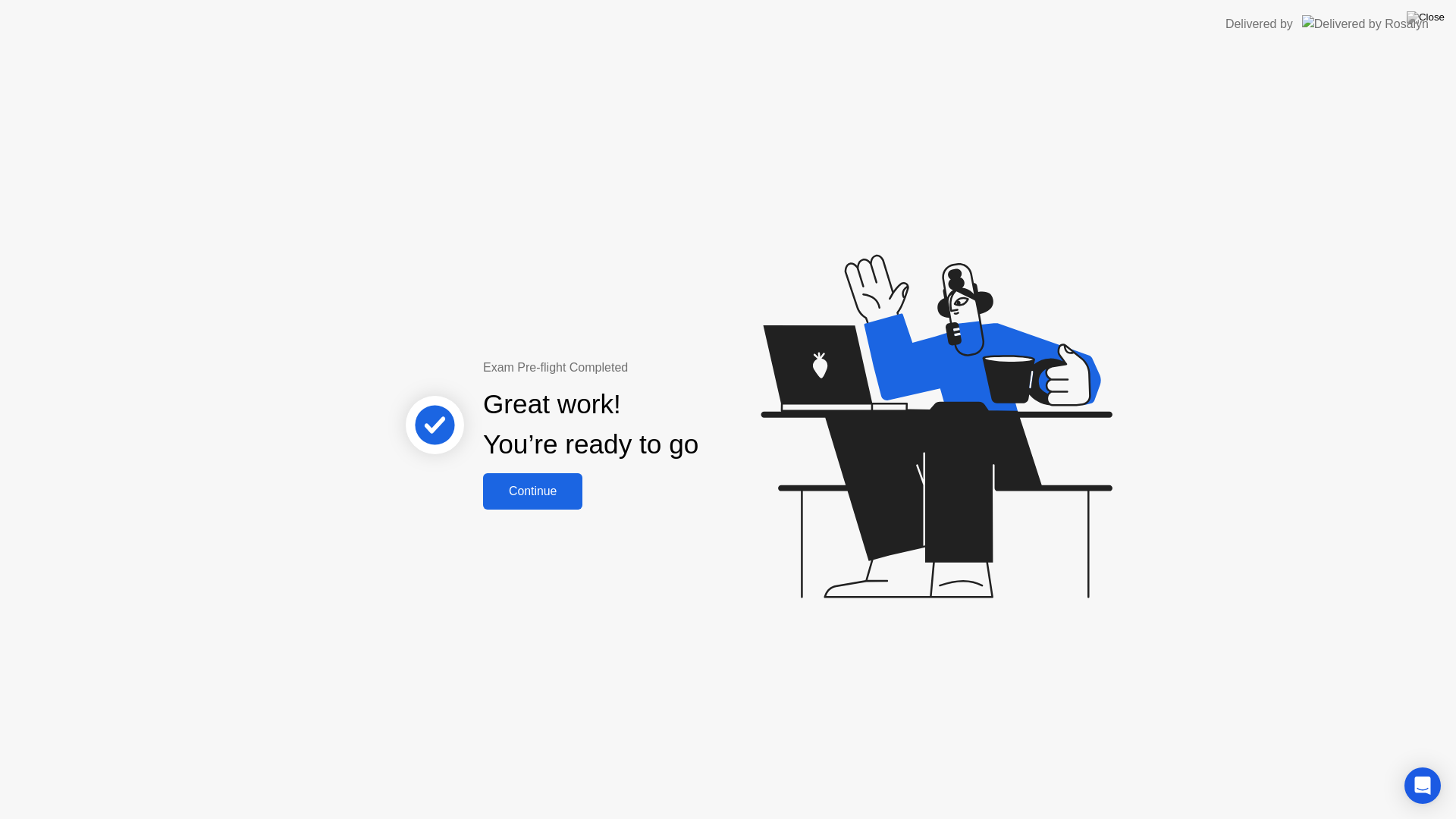
click at [540, 494] on div "Continue" at bounding box center [533, 491] width 91 height 13
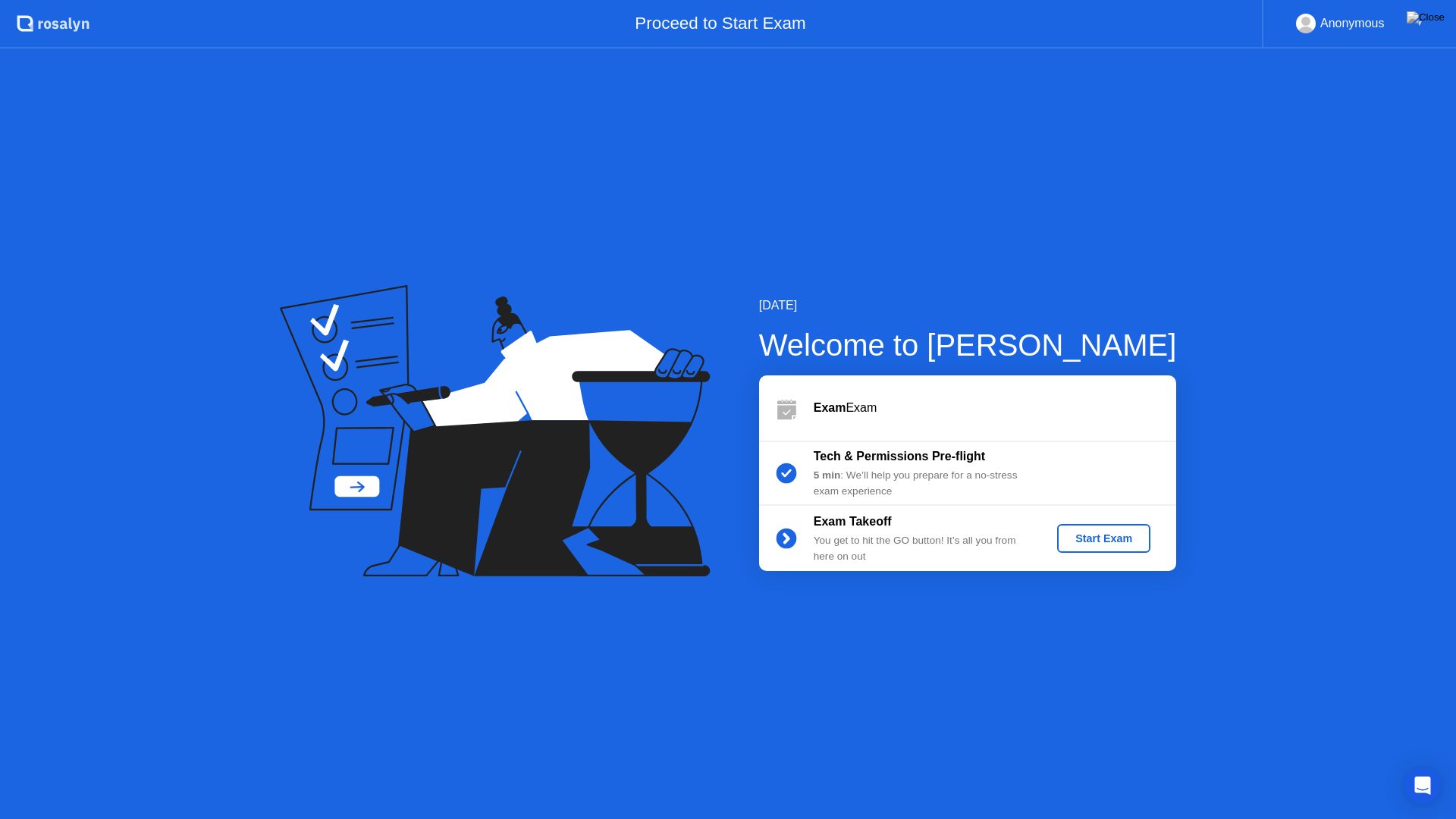
click at [1097, 535] on div "Start Exam" at bounding box center [1103, 538] width 81 height 12
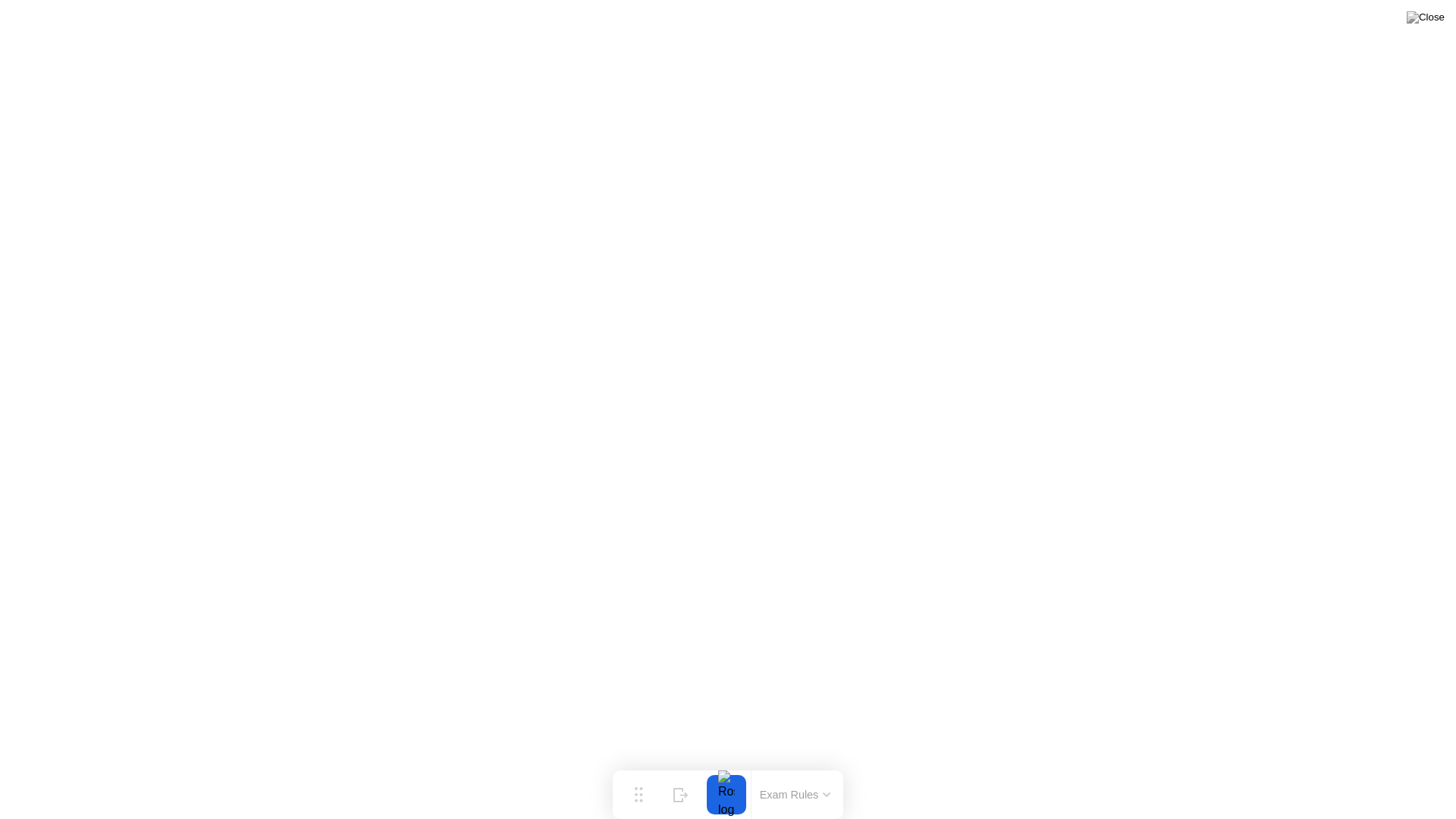
click at [796, 765] on button "Exam Rules" at bounding box center [795, 794] width 80 height 13
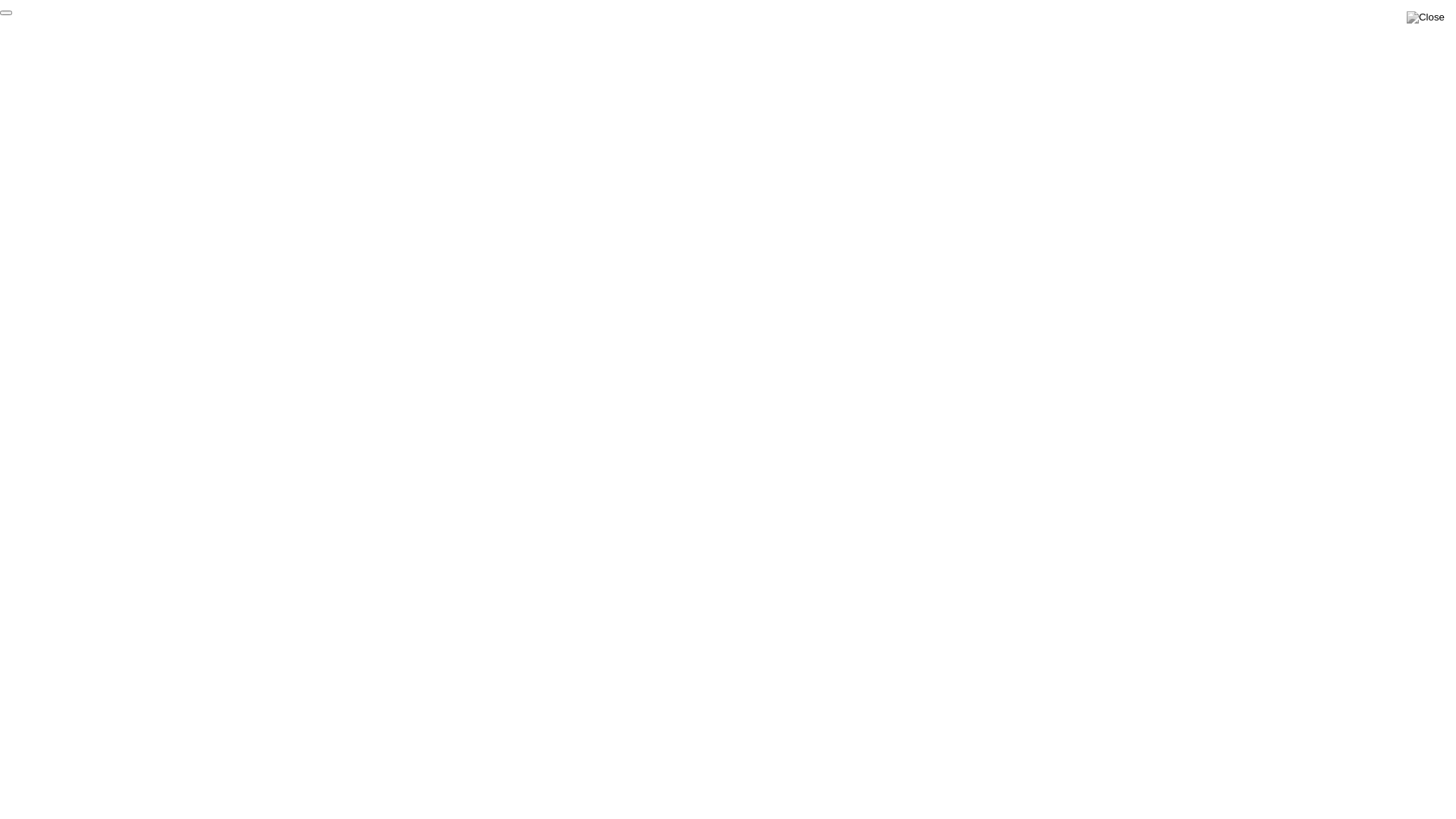
click div "End Proctoring Session"
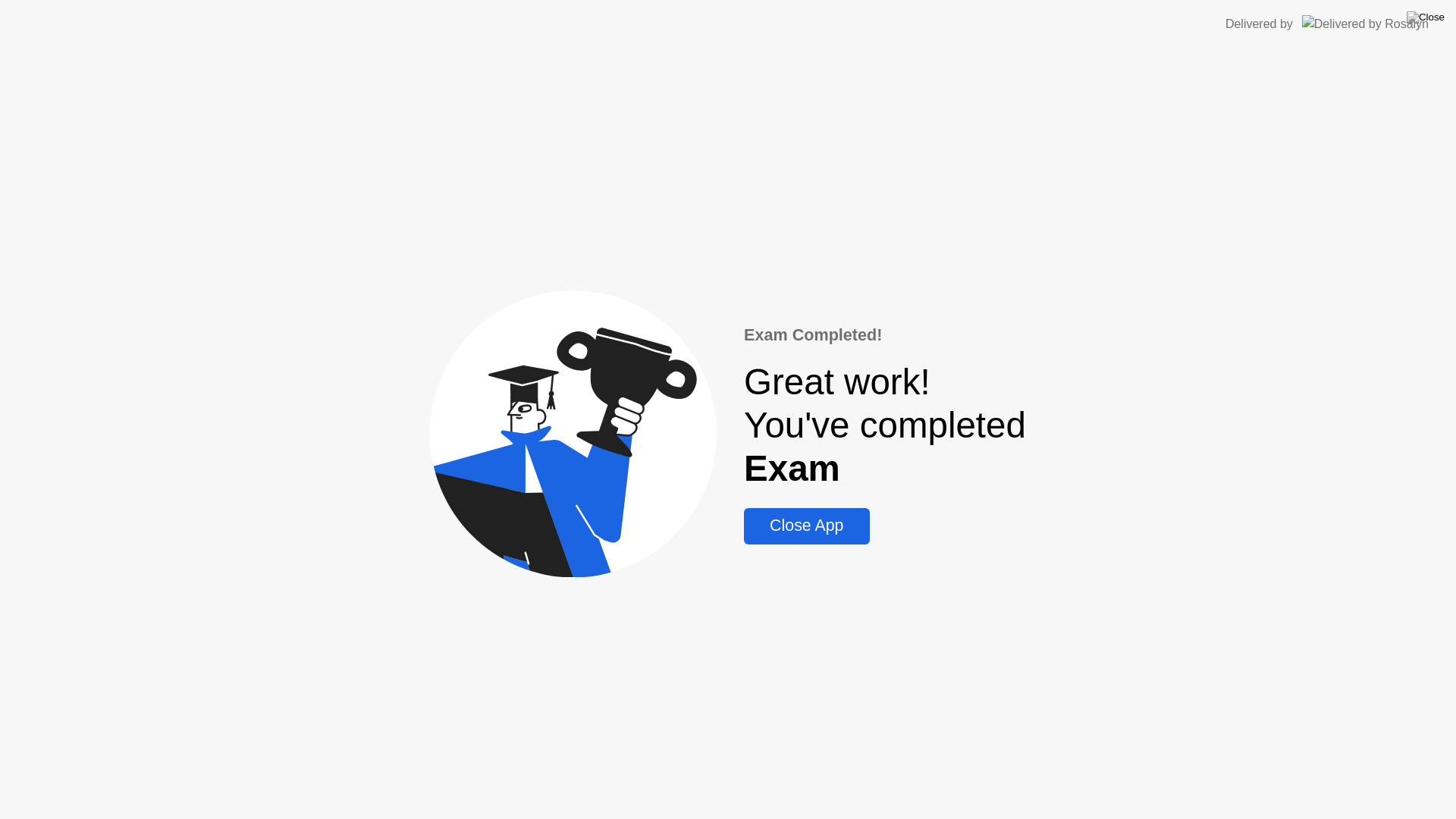
click at [813, 528] on div "Close App" at bounding box center [807, 525] width 116 height 19
